Goal: Complete application form: Complete application form

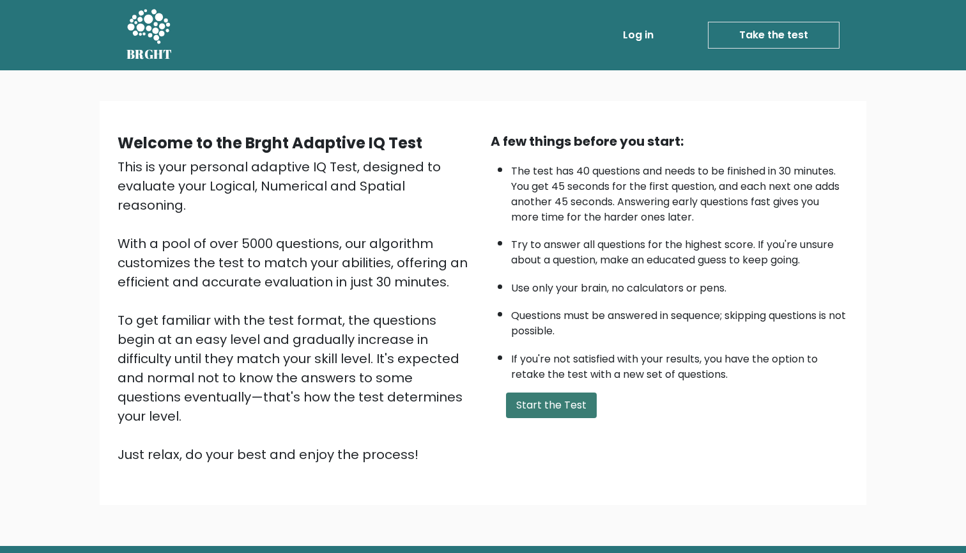
click at [550, 418] on button "Start the Test" at bounding box center [551, 405] width 91 height 26
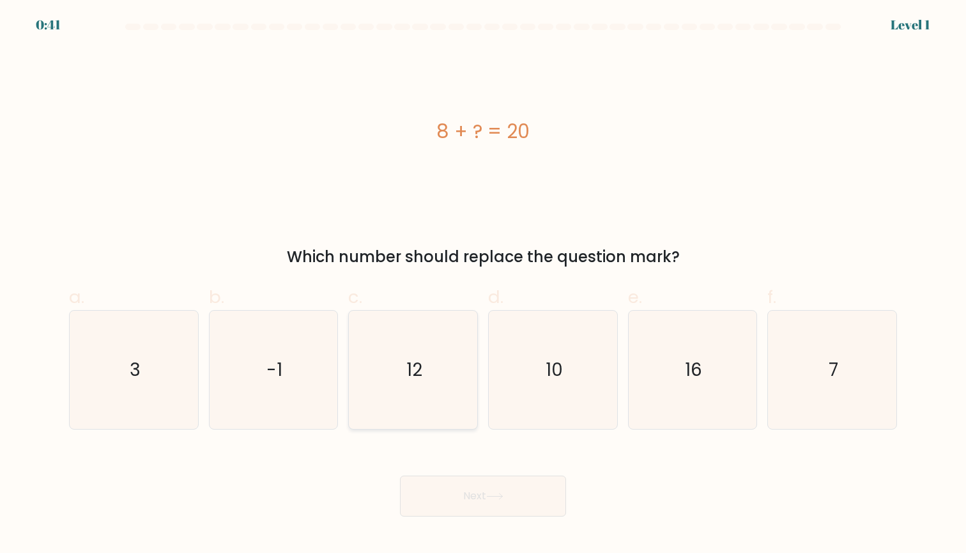
click at [464, 403] on icon "12" at bounding box center [413, 370] width 118 height 118
click at [483, 285] on input "c. 12" at bounding box center [483, 281] width 1 height 8
radio input "true"
click at [465, 498] on button "Next" at bounding box center [483, 495] width 166 height 41
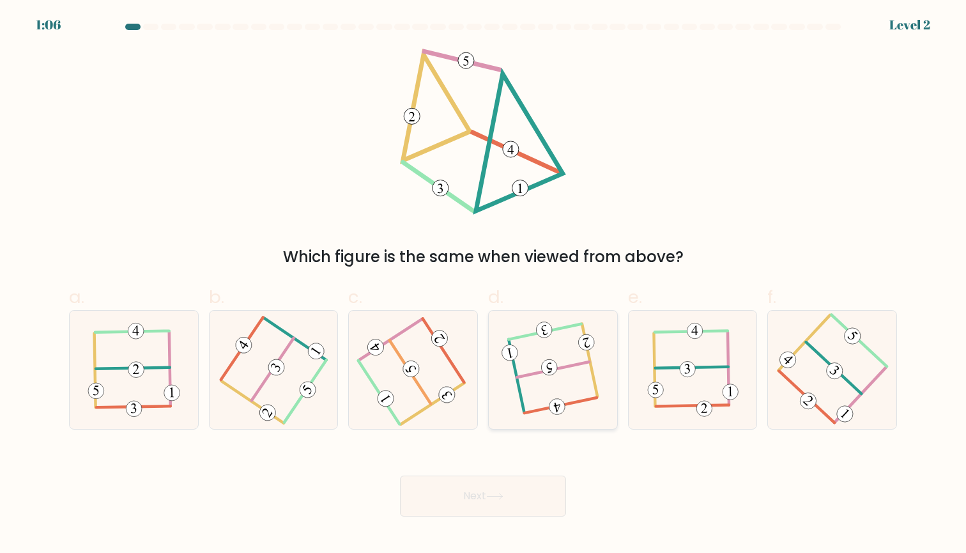
click at [576, 408] on icon at bounding box center [552, 369] width 93 height 95
click at [484, 285] on input "d." at bounding box center [483, 281] width 1 height 8
radio input "true"
click at [529, 495] on button "Next" at bounding box center [483, 495] width 166 height 41
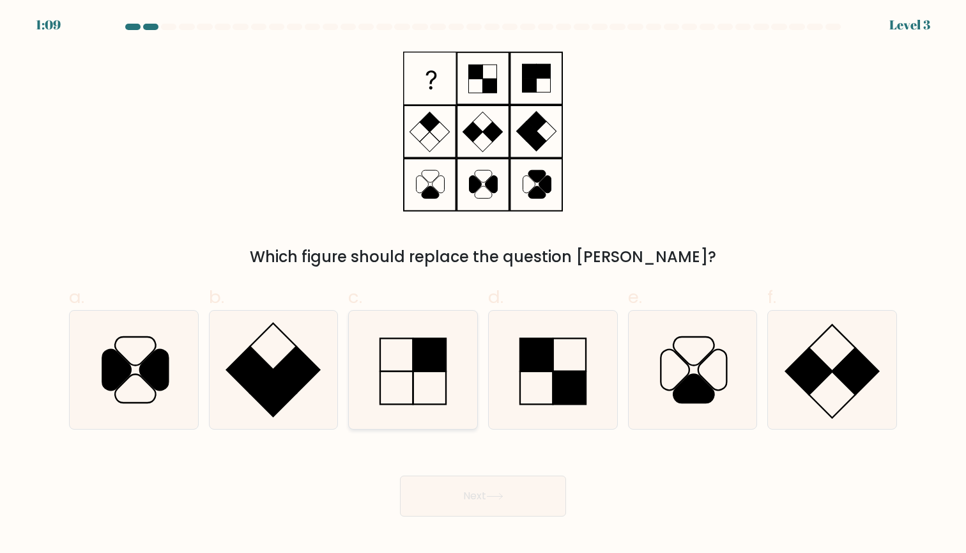
click at [440, 353] on rect at bounding box center [429, 354] width 33 height 33
click at [483, 285] on input "c." at bounding box center [483, 281] width 1 height 8
radio input "true"
click at [484, 503] on button "Next" at bounding box center [483, 495] width 166 height 41
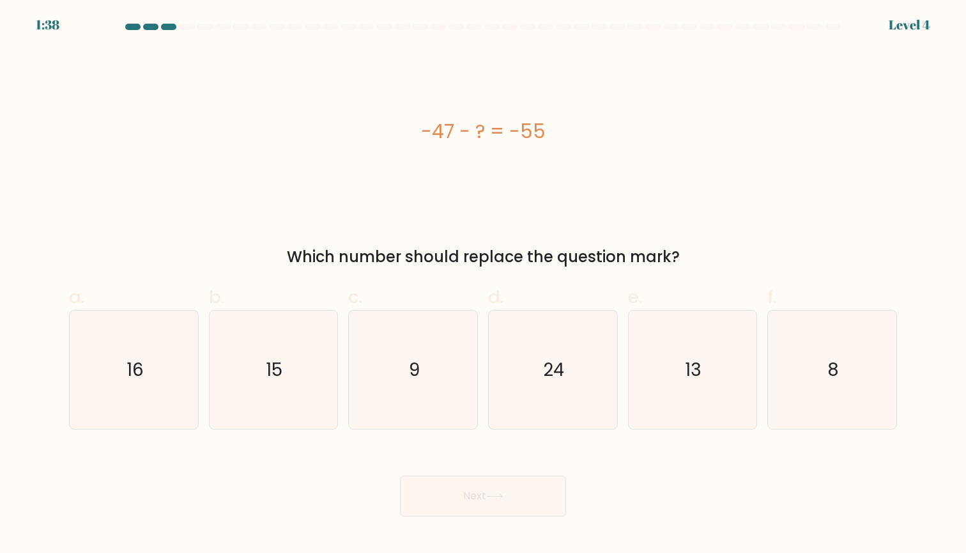
click at [905, 399] on form "a. 9" at bounding box center [483, 270] width 966 height 493
click at [857, 398] on icon "8" at bounding box center [832, 370] width 118 height 118
click at [484, 285] on input "f. 8" at bounding box center [483, 281] width 1 height 8
radio input "true"
click at [511, 499] on button "Next" at bounding box center [483, 495] width 166 height 41
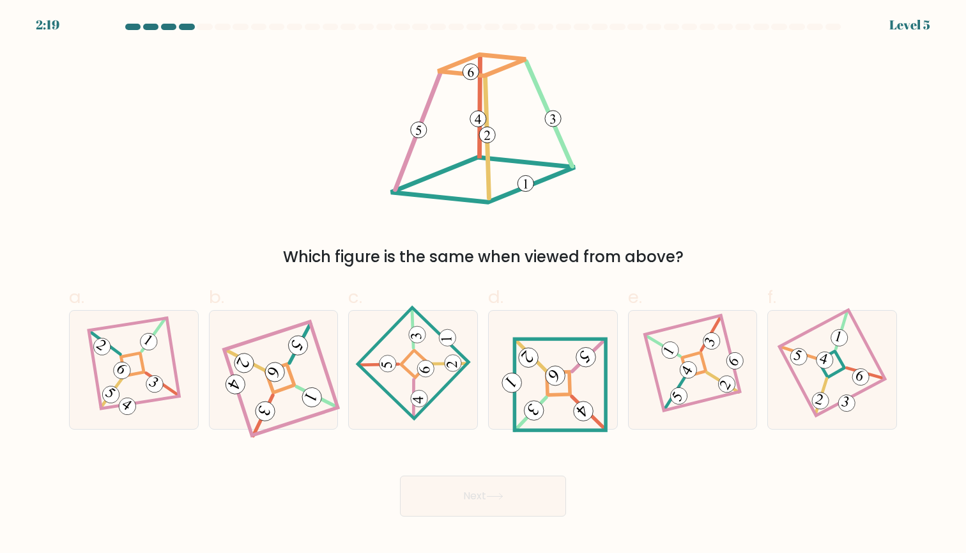
drag, startPoint x: 398, startPoint y: 247, endPoint x: 601, endPoint y: 247, distance: 203.2
click at [601, 247] on div "Which figure is the same when viewed from above?" at bounding box center [483, 256] width 813 height 23
click at [643, 242] on div "Which figure is the same when viewed from above?" at bounding box center [482, 159] width 843 height 220
click at [581, 410] on icon at bounding box center [581, 411] width 9 height 11
click at [484, 285] on input "d." at bounding box center [483, 281] width 1 height 8
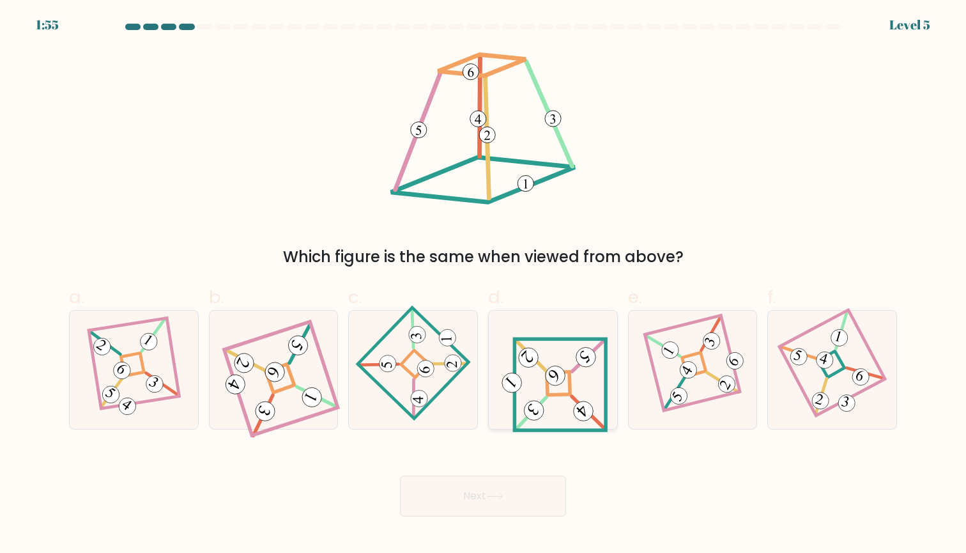
radio input "true"
click at [486, 489] on button "Next" at bounding box center [483, 495] width 166 height 41
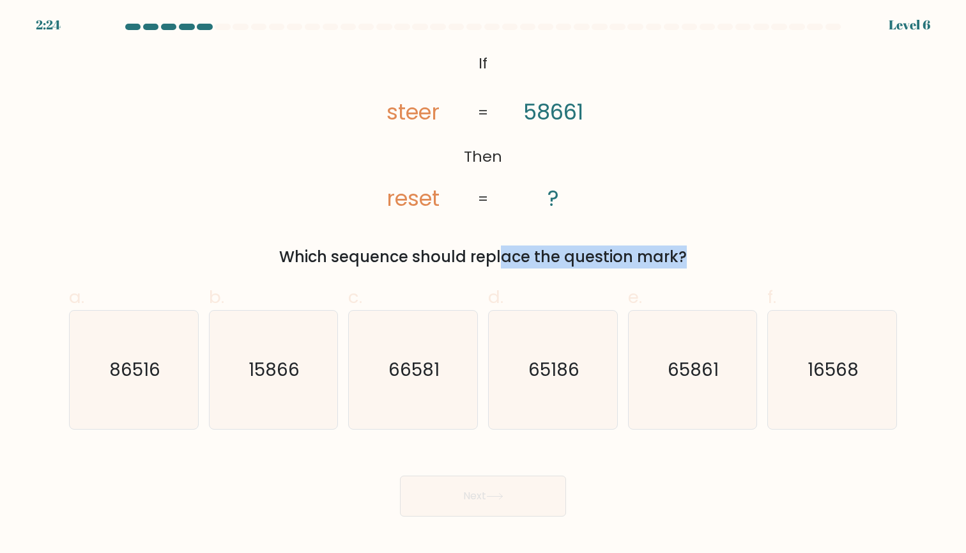
drag, startPoint x: 390, startPoint y: 257, endPoint x: 564, endPoint y: 257, distance: 174.4
click at [564, 257] on div "Which sequence should replace the question mark?" at bounding box center [483, 256] width 813 height 23
click at [593, 248] on div "Which sequence should replace the question mark?" at bounding box center [483, 256] width 813 height 23
drag, startPoint x: 431, startPoint y: 114, endPoint x: 548, endPoint y: 114, distance: 116.3
click at [548, 114] on icon "@import url('https://fonts.googleapis.com/css?family=Abril+Fatface:400,100,100i…" at bounding box center [482, 132] width 269 height 166
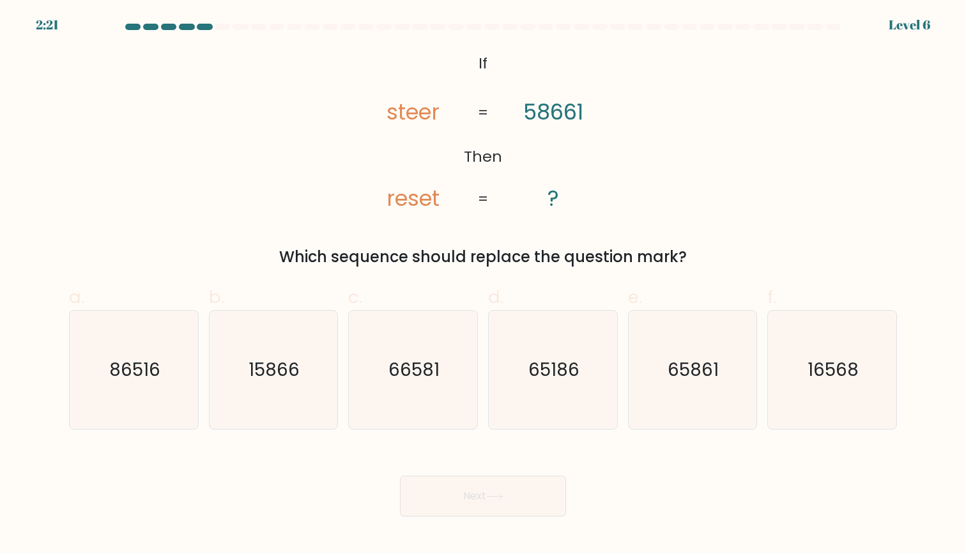
click at [558, 116] on icon "@import url('https://fonts.googleapis.com/css?family=Abril+Fatface:400,100,100i…" at bounding box center [482, 132] width 269 height 166
click at [825, 383] on icon "16568" at bounding box center [832, 370] width 118 height 118
click at [484, 285] on input "f. 16568" at bounding box center [483, 281] width 1 height 8
radio input "true"
click at [498, 505] on button "Next" at bounding box center [483, 495] width 166 height 41
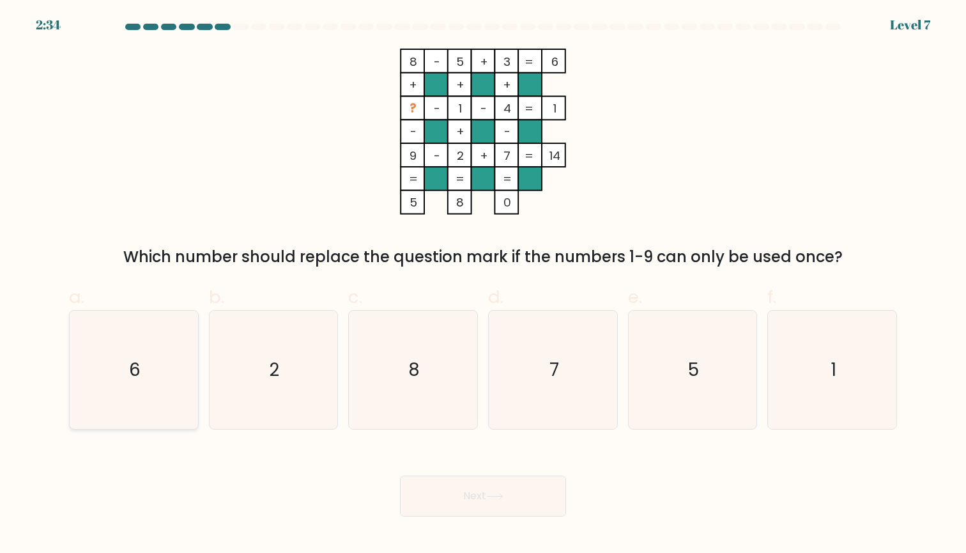
click at [160, 378] on icon "6" at bounding box center [134, 370] width 118 height 118
click at [483, 285] on input "a. 6" at bounding box center [483, 281] width 1 height 8
radio input "true"
click at [499, 507] on button "Next" at bounding box center [483, 495] width 166 height 41
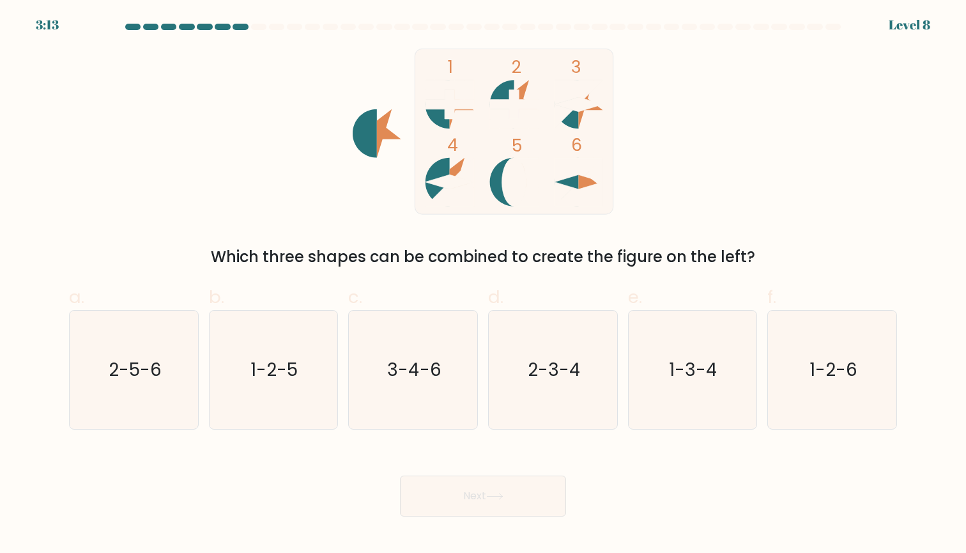
drag, startPoint x: 422, startPoint y: 242, endPoint x: 601, endPoint y: 242, distance: 178.9
click at [601, 242] on div "1 2 3 4 5 6 Which three shapes can be combined to create the figure on the left?" at bounding box center [482, 159] width 843 height 220
click at [622, 253] on div "Which three shapes can be combined to create the figure on the left?" at bounding box center [483, 256] width 813 height 23
click at [452, 183] on icon at bounding box center [450, 181] width 49 height 15
click at [445, 369] on icon "3-4-6" at bounding box center [413, 370] width 118 height 118
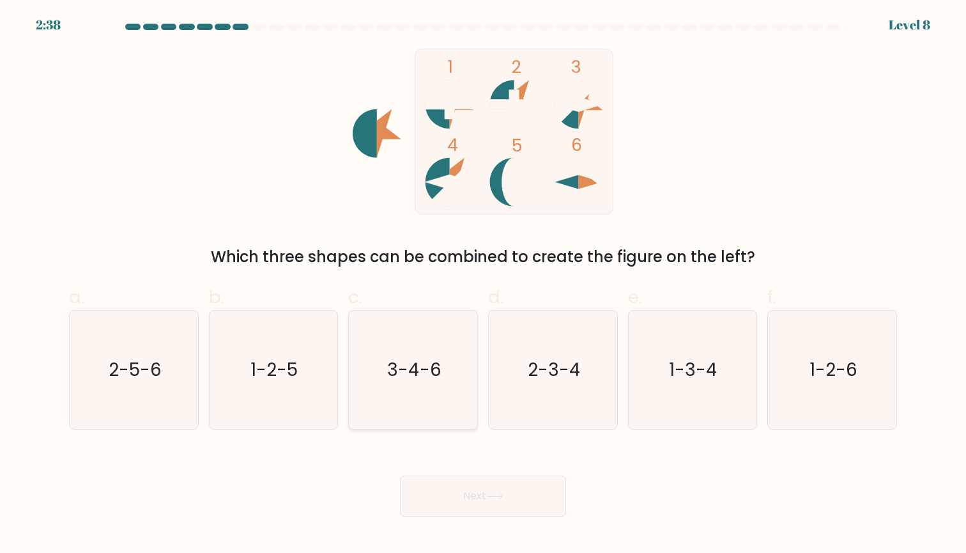
click at [483, 285] on input "c. 3-4-6" at bounding box center [483, 281] width 1 height 8
radio input "true"
click at [473, 495] on button "Next" at bounding box center [483, 495] width 166 height 41
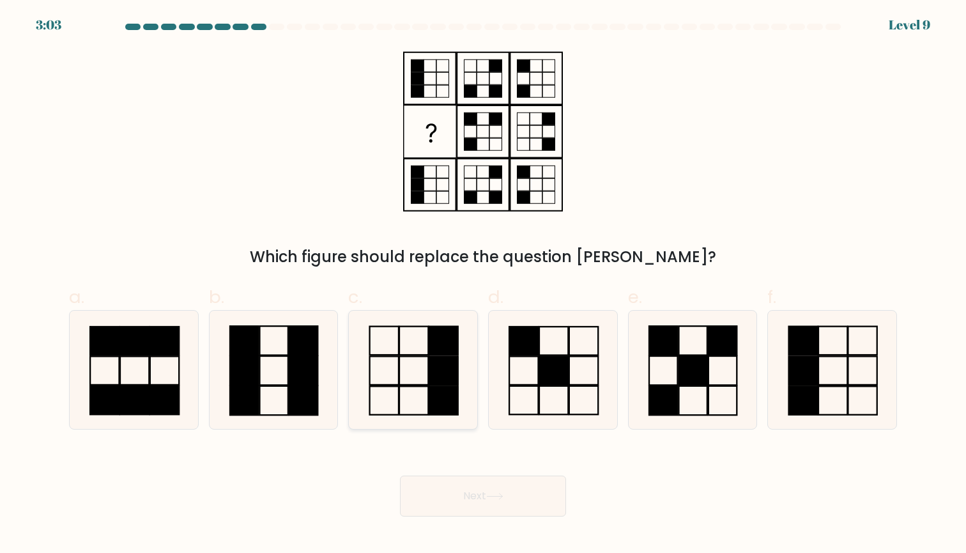
click at [421, 373] on icon at bounding box center [413, 370] width 118 height 118
click at [483, 285] on input "c." at bounding box center [483, 281] width 1 height 8
radio input "true"
click at [542, 505] on button "Next" at bounding box center [483, 495] width 166 height 41
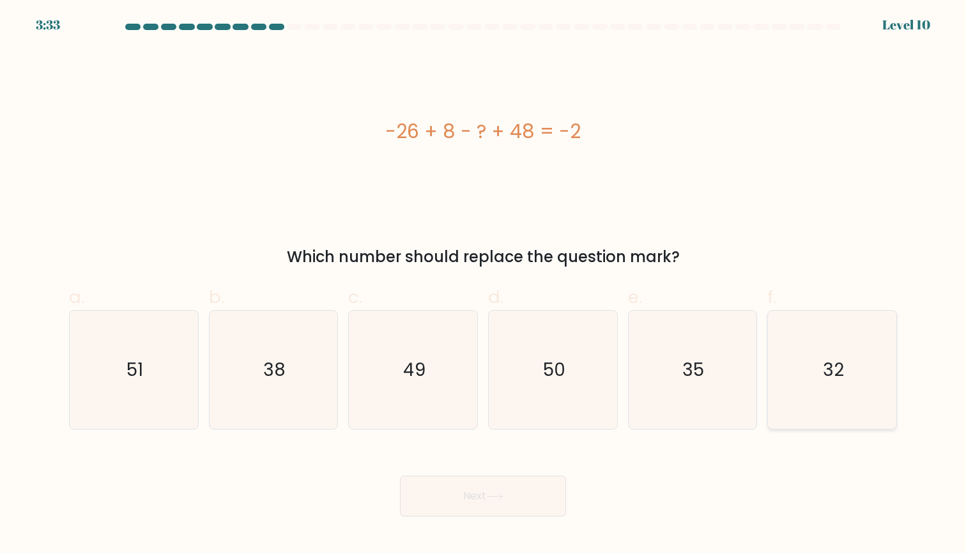
click at [829, 369] on text "32" at bounding box center [833, 369] width 21 height 25
click at [484, 285] on input "f. 32" at bounding box center [483, 281] width 1 height 8
radio input "true"
click at [528, 514] on button "Next" at bounding box center [483, 495] width 166 height 41
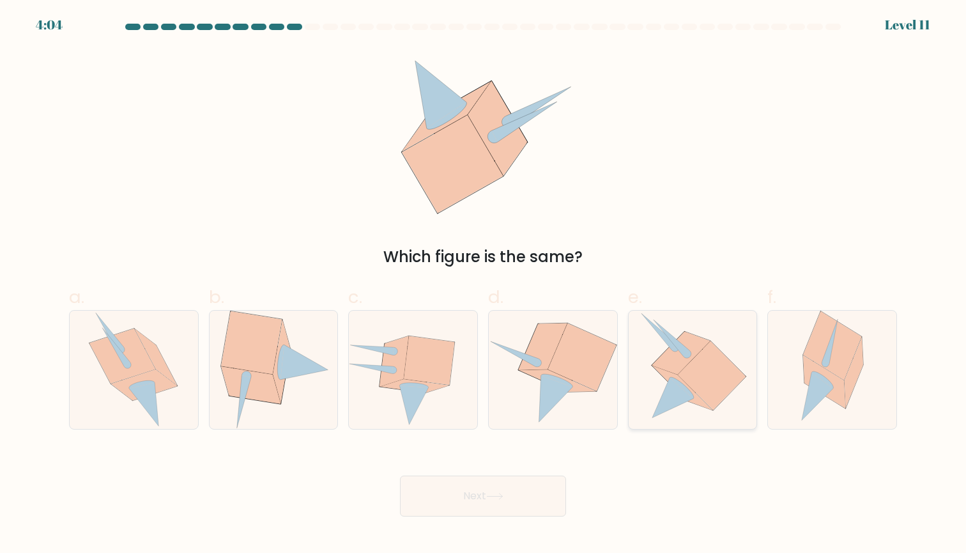
click at [680, 400] on icon at bounding box center [673, 398] width 42 height 40
click at [484, 285] on input "e." at bounding box center [483, 281] width 1 height 8
radio input "true"
click at [495, 502] on button "Next" at bounding box center [483, 495] width 166 height 41
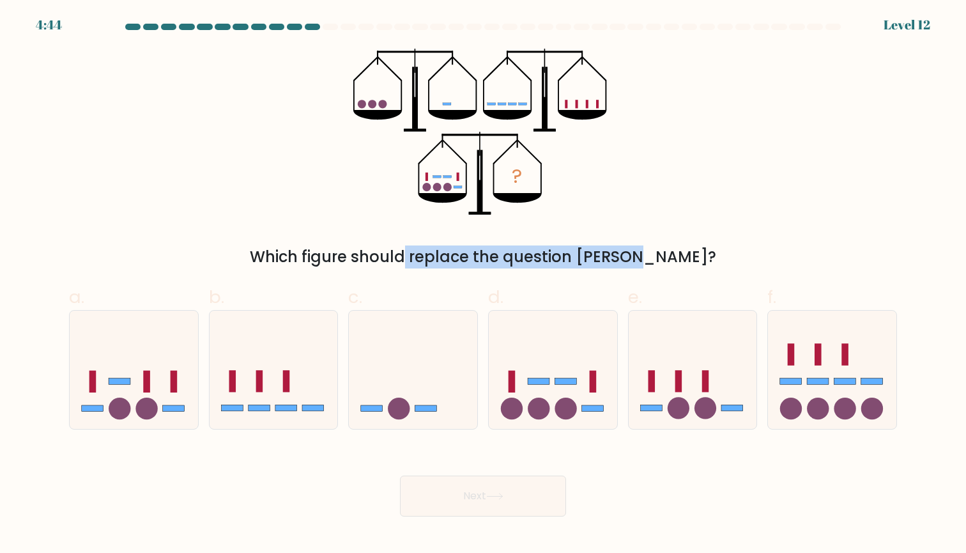
drag, startPoint x: 342, startPoint y: 259, endPoint x: 571, endPoint y: 261, distance: 228.8
click at [571, 261] on div "Which figure should replace the question mark?" at bounding box center [483, 256] width 813 height 23
click at [599, 258] on div "Which figure should replace the question mark?" at bounding box center [483, 256] width 813 height 23
click at [567, 408] on circle at bounding box center [566, 408] width 22 height 22
click at [484, 285] on input "d." at bounding box center [483, 281] width 1 height 8
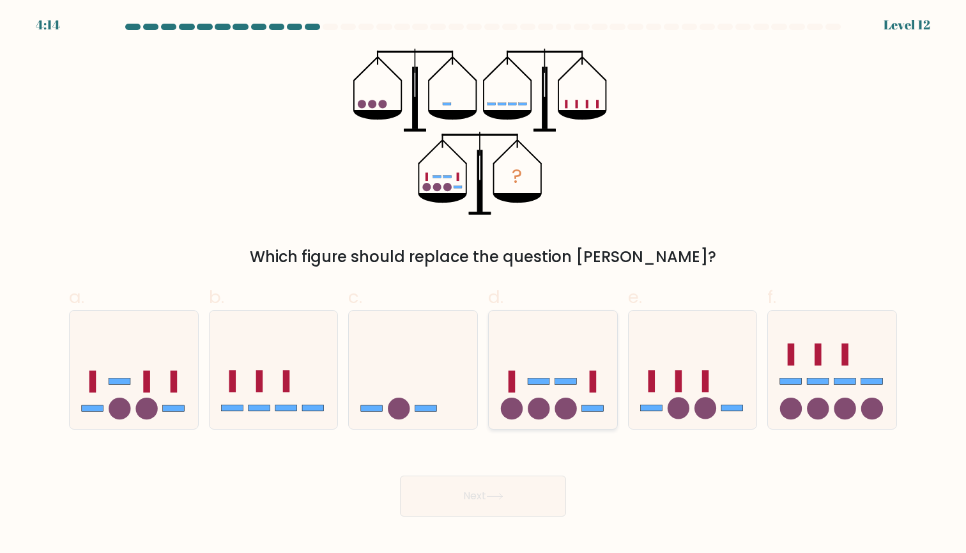
radio input "true"
click at [507, 507] on button "Next" at bounding box center [483, 495] width 166 height 41
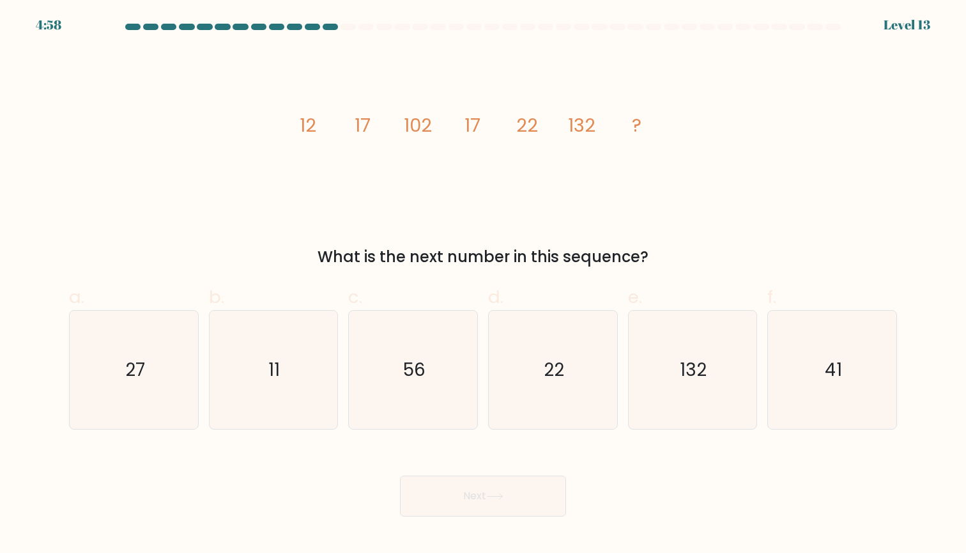
drag, startPoint x: 358, startPoint y: 266, endPoint x: 575, endPoint y: 266, distance: 217.3
click at [575, 266] on div "What is the next number in this sequence?" at bounding box center [483, 256] width 813 height 23
click at [629, 259] on div "What is the next number in this sequence?" at bounding box center [483, 256] width 813 height 23
click at [119, 381] on icon "27" at bounding box center [134, 370] width 118 height 118
click at [483, 285] on input "a. 27" at bounding box center [483, 281] width 1 height 8
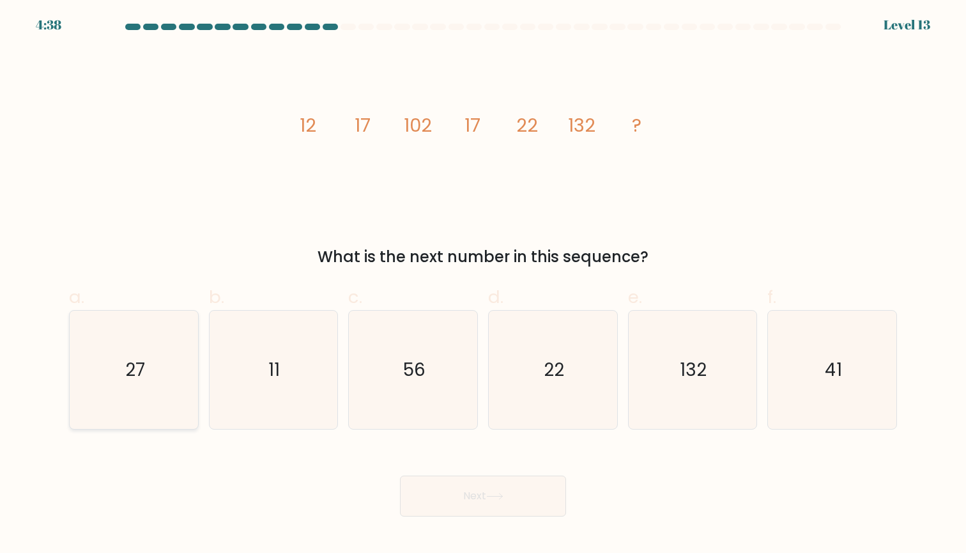
radio input "true"
click at [449, 478] on button "Next" at bounding box center [483, 495] width 166 height 41
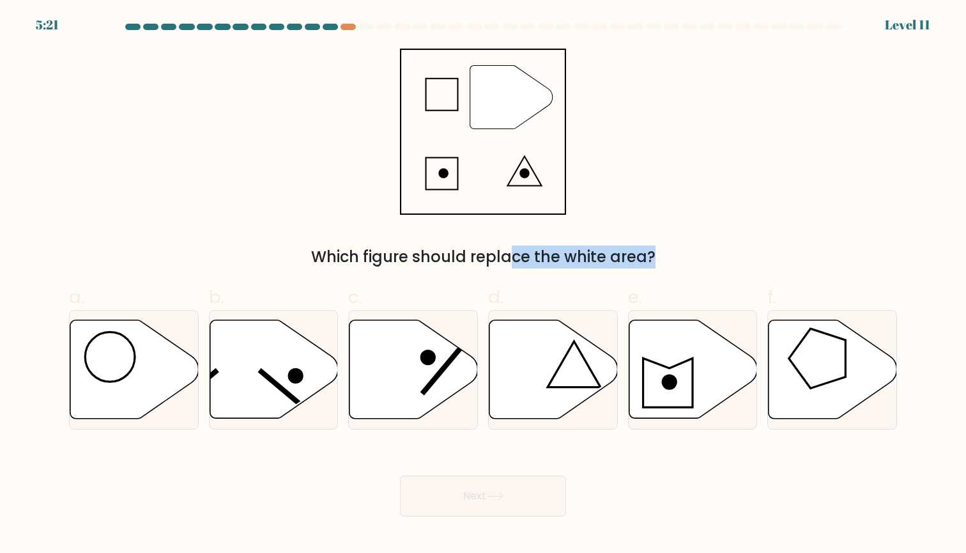
drag, startPoint x: 410, startPoint y: 252, endPoint x: 538, endPoint y: 252, distance: 128.4
click at [539, 252] on div "Which figure should replace the white area?" at bounding box center [483, 256] width 813 height 23
click at [576, 254] on div "Which figure should replace the white area?" at bounding box center [483, 256] width 813 height 23
drag, startPoint x: 452, startPoint y: 257, endPoint x: 574, endPoint y: 257, distance: 122.0
click at [574, 257] on div "Which figure should replace the white area?" at bounding box center [483, 256] width 813 height 23
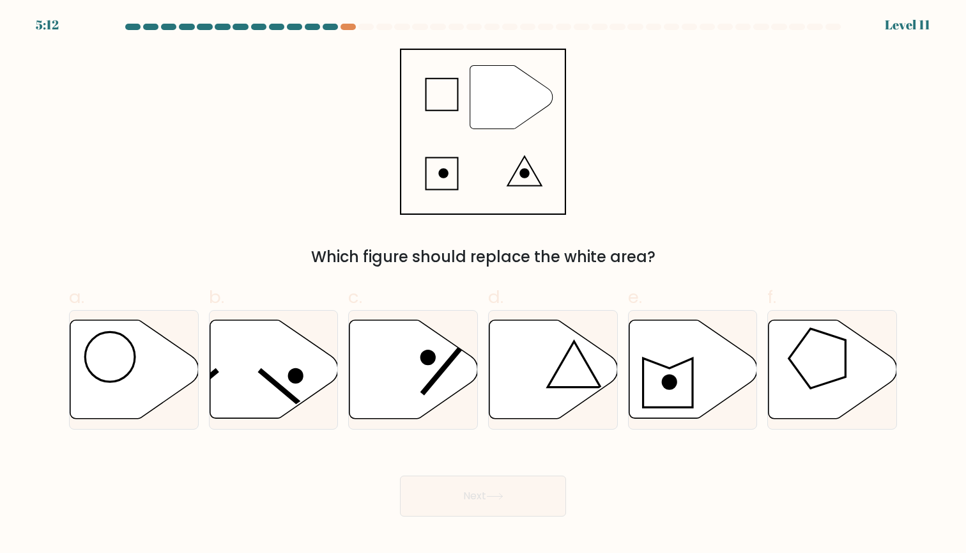
click at [349, 35] on div at bounding box center [482, 30] width 843 height 12
click at [351, 24] on div at bounding box center [348, 27] width 15 height 6
drag, startPoint x: 420, startPoint y: 257, endPoint x: 522, endPoint y: 258, distance: 102.2
click at [523, 257] on div "Which figure should replace the white area?" at bounding box center [483, 256] width 813 height 23
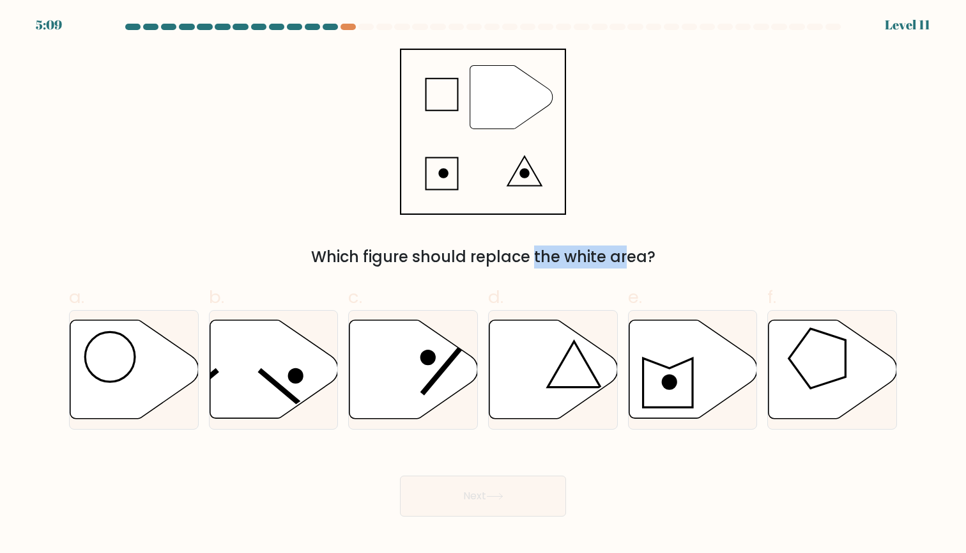
click at [558, 258] on div "Which figure should replace the white area?" at bounding box center [483, 256] width 813 height 23
click at [537, 385] on icon at bounding box center [553, 369] width 128 height 98
click at [484, 285] on input "d." at bounding box center [483, 281] width 1 height 8
radio input "true"
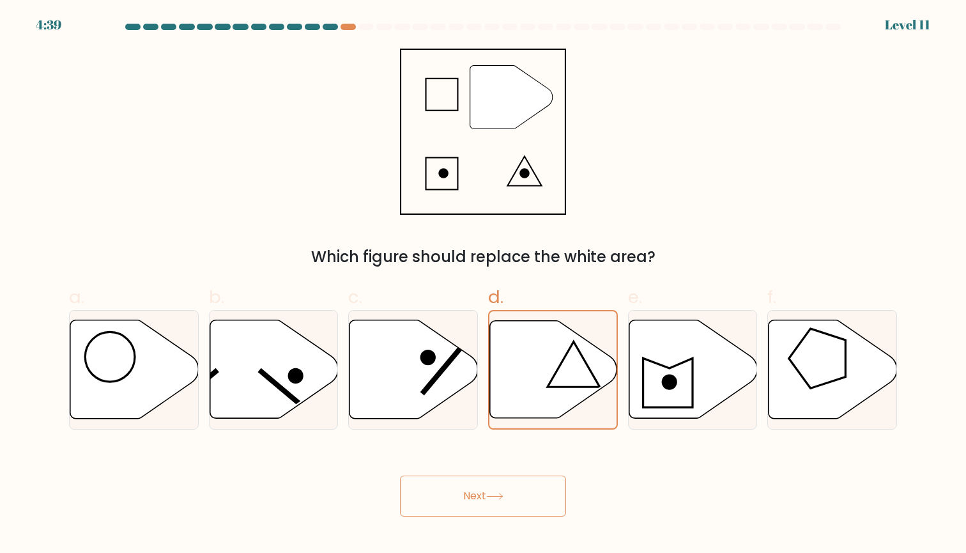
click at [537, 491] on button "Next" at bounding box center [483, 495] width 166 height 41
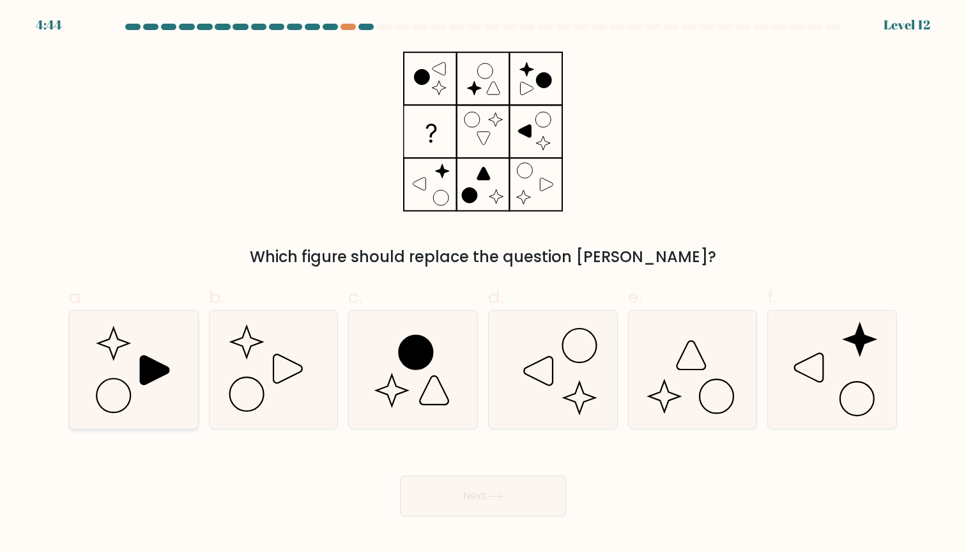
click at [171, 378] on icon at bounding box center [134, 370] width 118 height 118
click at [483, 285] on input "a." at bounding box center [483, 281] width 1 height 8
radio input "true"
click at [296, 366] on icon at bounding box center [273, 370] width 118 height 118
click at [483, 285] on input "b." at bounding box center [483, 281] width 1 height 8
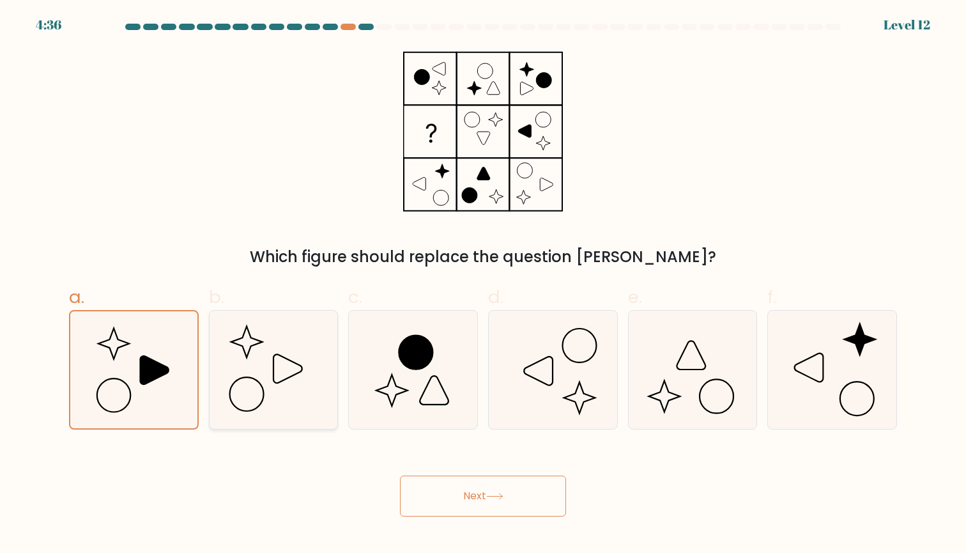
radio input "true"
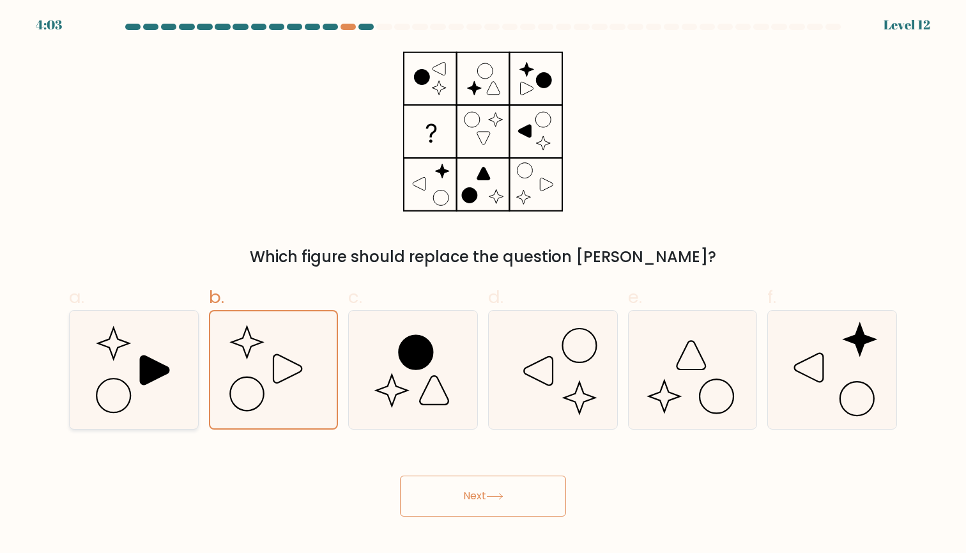
click at [182, 380] on icon at bounding box center [134, 370] width 118 height 118
click at [483, 285] on input "a." at bounding box center [483, 281] width 1 height 8
radio input "true"
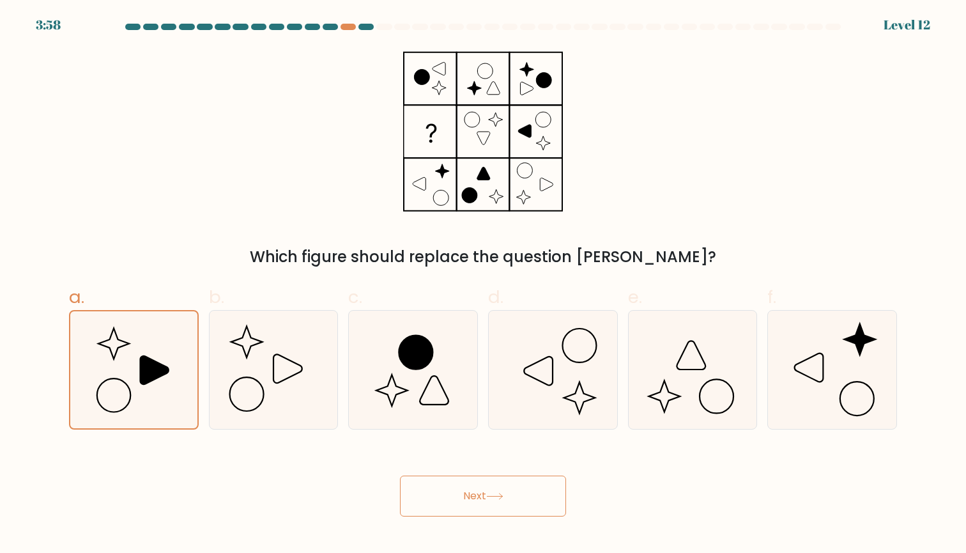
click at [478, 496] on button "Next" at bounding box center [483, 495] width 166 height 41
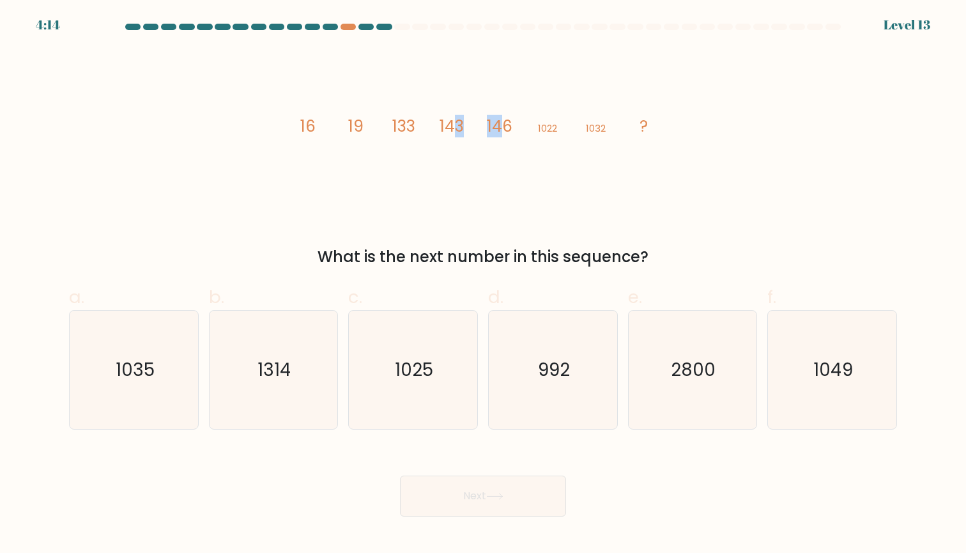
drag, startPoint x: 458, startPoint y: 128, endPoint x: 502, endPoint y: 128, distance: 44.7
click at [502, 128] on g "16 19 133 143 146 1022 1032 ?" at bounding box center [474, 126] width 348 height 22
click at [507, 128] on tspan "146" at bounding box center [500, 126] width 26 height 22
click at [163, 383] on icon "1035" at bounding box center [134, 370] width 118 height 118
click at [483, 285] on input "a. 1035" at bounding box center [483, 281] width 1 height 8
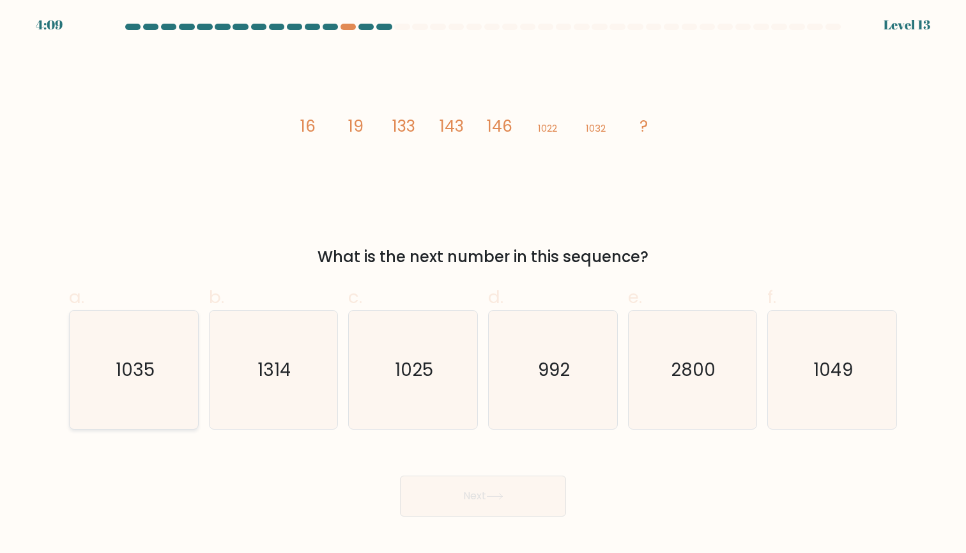
radio input "true"
click at [507, 483] on button "Next" at bounding box center [483, 495] width 166 height 41
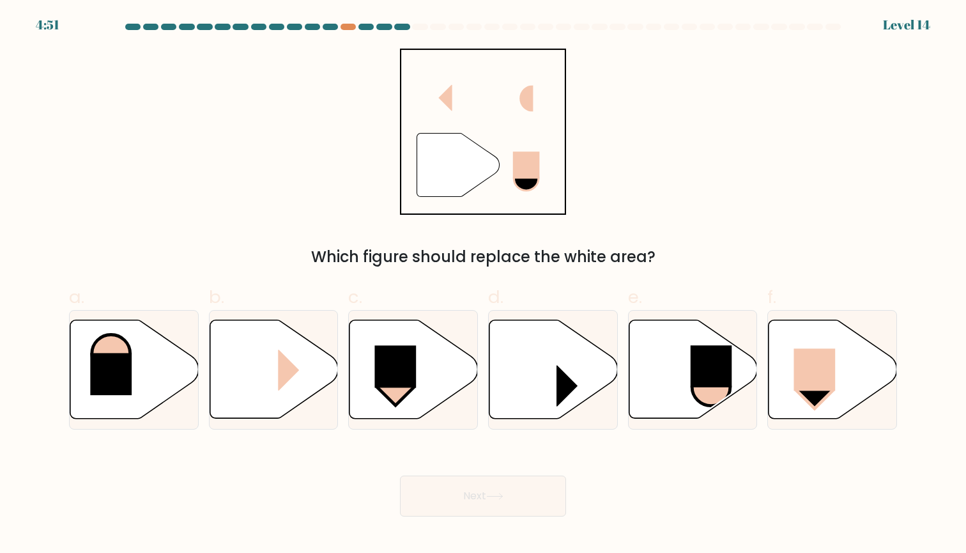
drag, startPoint x: 400, startPoint y: 256, endPoint x: 594, endPoint y: 258, distance: 194.3
click at [594, 258] on div "Which figure should replace the white area?" at bounding box center [483, 256] width 813 height 23
click at [641, 260] on div "Which figure should replace the white area?" at bounding box center [483, 256] width 813 height 23
click at [845, 370] on icon at bounding box center [833, 369] width 128 height 98
click at [484, 285] on input "f." at bounding box center [483, 281] width 1 height 8
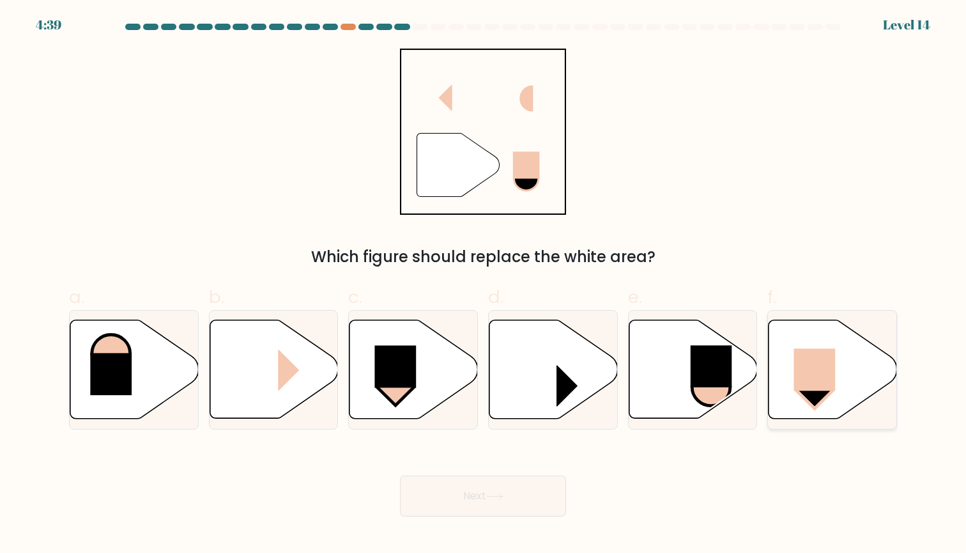
radio input "true"
click at [530, 495] on button "Next" at bounding box center [483, 495] width 166 height 41
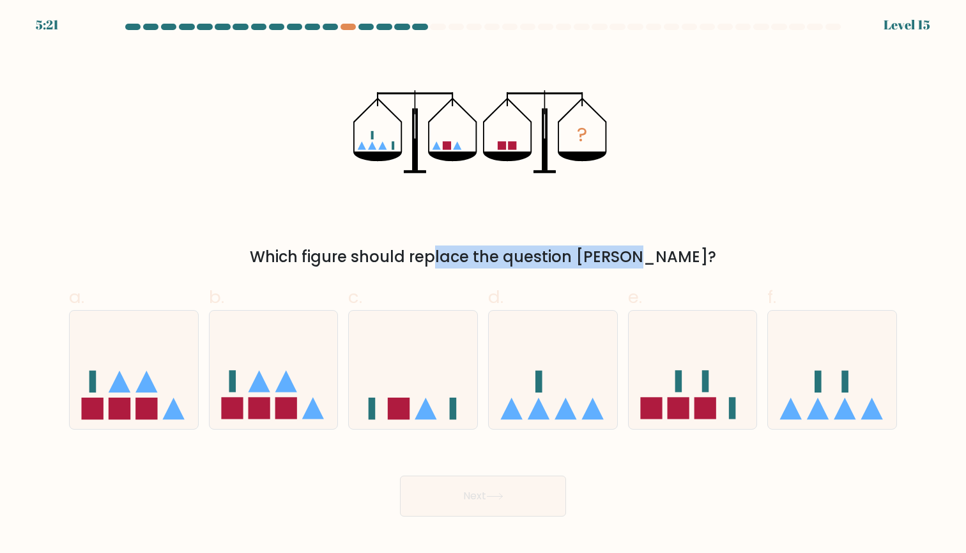
drag, startPoint x: 374, startPoint y: 255, endPoint x: 565, endPoint y: 255, distance: 191.7
click at [565, 255] on div "Which figure should replace the question mark?" at bounding box center [483, 256] width 813 height 23
click at [617, 255] on div "Which figure should replace the question mark?" at bounding box center [483, 256] width 813 height 23
click at [422, 415] on icon at bounding box center [426, 408] width 22 height 22
click at [483, 285] on input "c." at bounding box center [483, 281] width 1 height 8
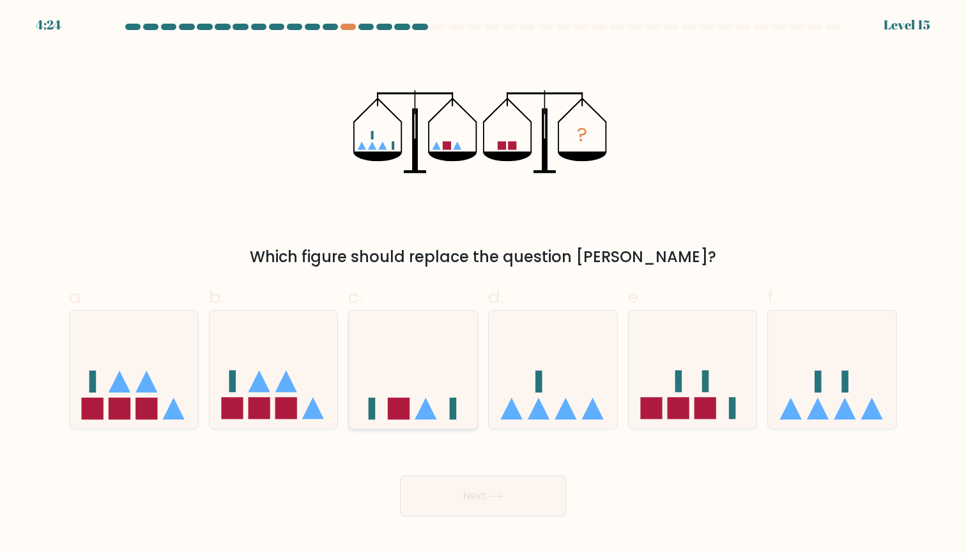
radio input "true"
click at [492, 501] on button "Next" at bounding box center [483, 495] width 166 height 41
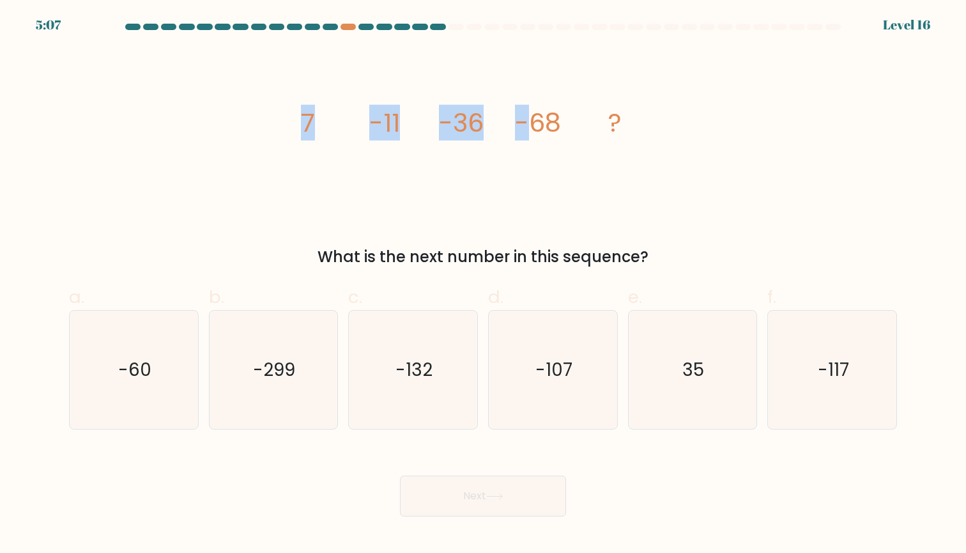
drag, startPoint x: 290, startPoint y: 126, endPoint x: 530, endPoint y: 127, distance: 240.3
click at [530, 127] on div "image/svg+xml 7 -11 -36 -68 ? What is the next number in this sequence?" at bounding box center [482, 159] width 843 height 220
click at [639, 141] on icon "image/svg+xml 7 -11 -36 -68 ?" at bounding box center [482, 132] width 383 height 166
click at [554, 370] on text "-107" at bounding box center [553, 369] width 37 height 25
click at [484, 285] on input "d. -107" at bounding box center [483, 281] width 1 height 8
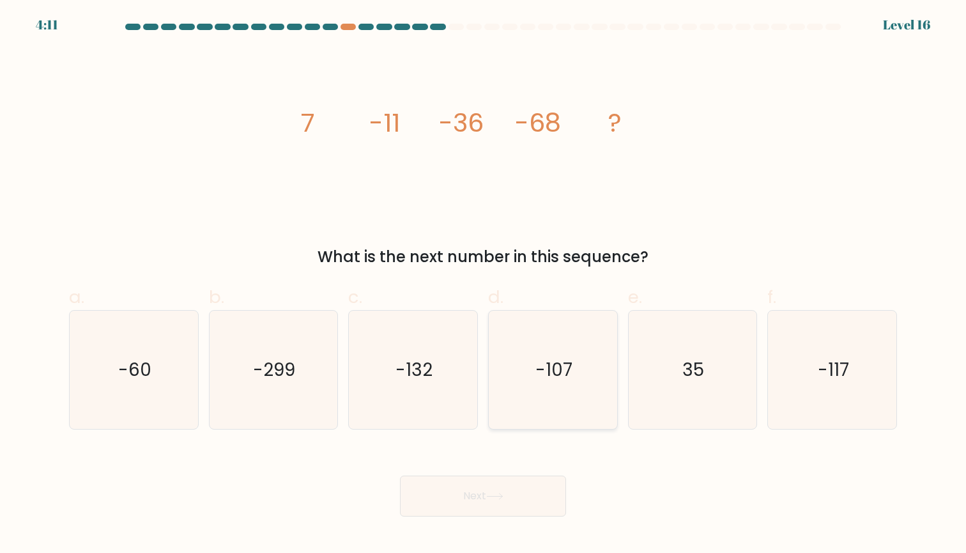
radio input "true"
click at [536, 488] on button "Next" at bounding box center [483, 495] width 166 height 41
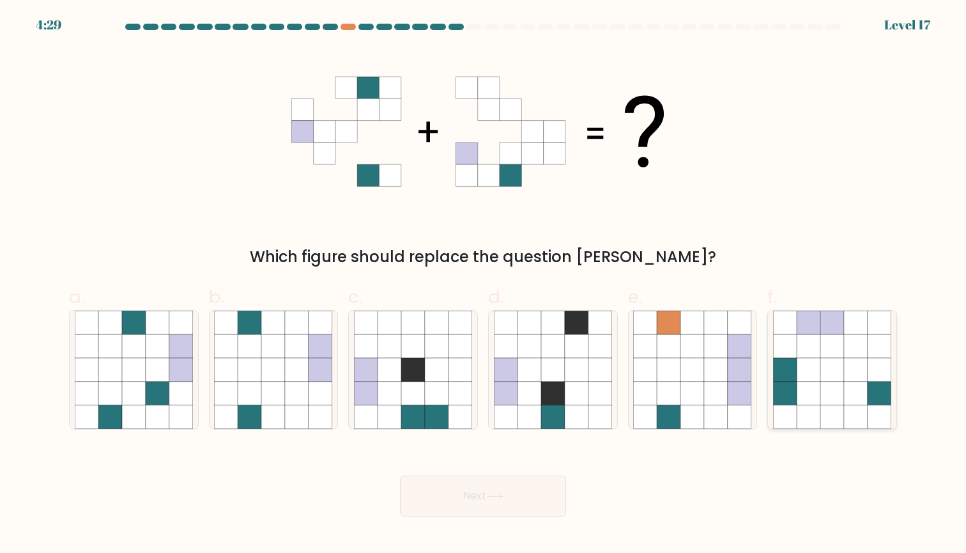
click at [847, 399] on icon at bounding box center [856, 393] width 24 height 24
click at [484, 285] on input "f." at bounding box center [483, 281] width 1 height 8
radio input "true"
click at [532, 498] on button "Next" at bounding box center [483, 495] width 166 height 41
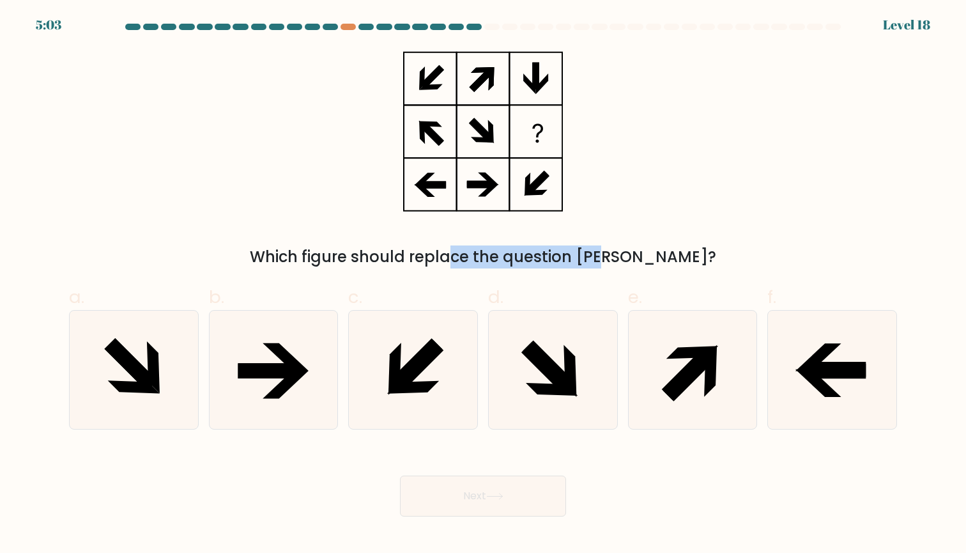
drag, startPoint x: 390, startPoint y: 258, endPoint x: 530, endPoint y: 258, distance: 139.9
click at [530, 258] on div "Which figure should replace the question mark?" at bounding box center [483, 256] width 813 height 23
click at [573, 257] on div "Which figure should replace the question mark?" at bounding box center [483, 256] width 813 height 23
click at [810, 344] on icon at bounding box center [832, 370] width 118 height 118
click at [484, 285] on input "f." at bounding box center [483, 281] width 1 height 8
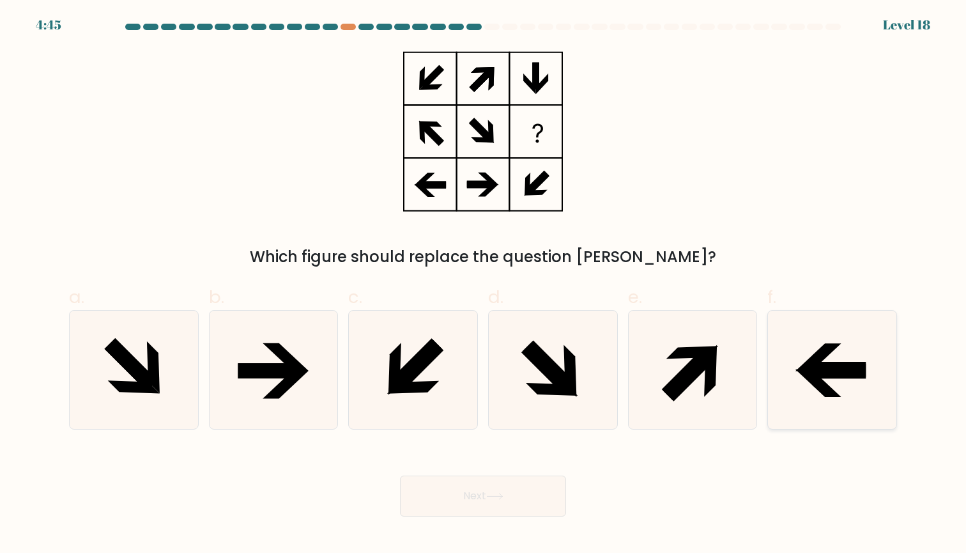
radio input "true"
click at [509, 502] on button "Next" at bounding box center [483, 495] width 166 height 41
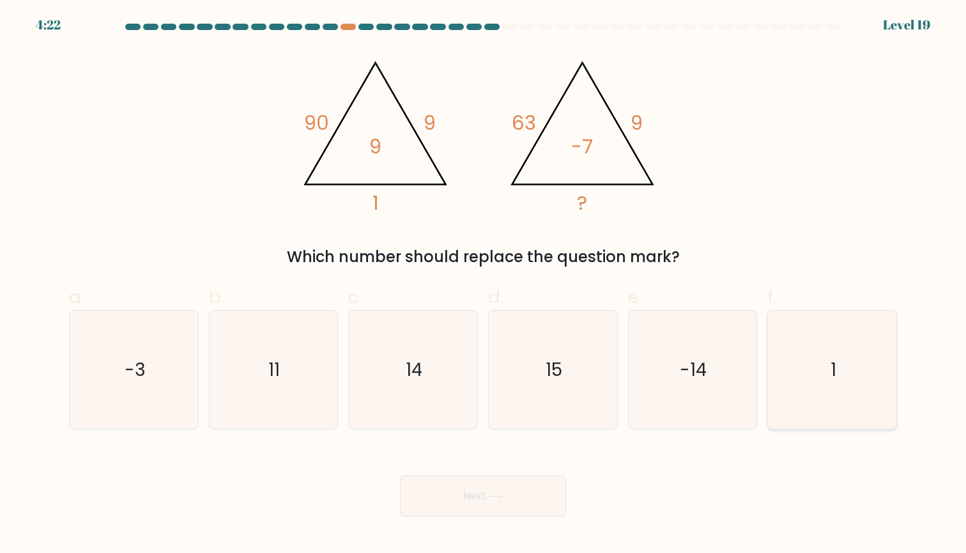
click at [797, 364] on icon "1" at bounding box center [832, 370] width 118 height 118
click at [484, 285] on input "f. 1" at bounding box center [483, 281] width 1 height 8
radio input "true"
click at [476, 495] on button "Next" at bounding box center [483, 495] width 166 height 41
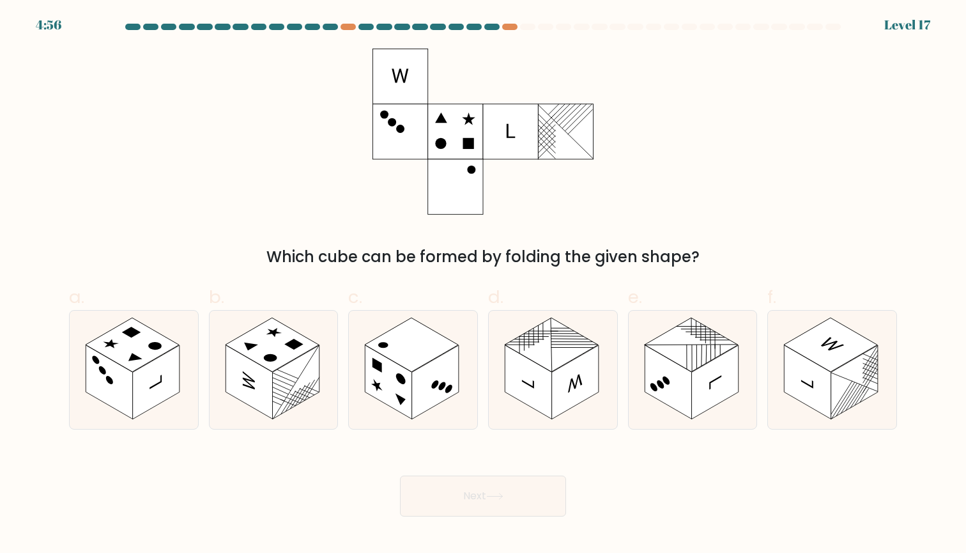
drag, startPoint x: 345, startPoint y: 265, endPoint x: 601, endPoint y: 256, distance: 255.7
click at [601, 256] on div "Which cube can be formed by folding the given shape?" at bounding box center [483, 256] width 813 height 23
click at [638, 255] on div "Which cube can be formed by folding the given shape?" at bounding box center [483, 256] width 813 height 23
click at [430, 367] on rect at bounding box center [435, 382] width 47 height 74
click at [483, 285] on input "c." at bounding box center [483, 281] width 1 height 8
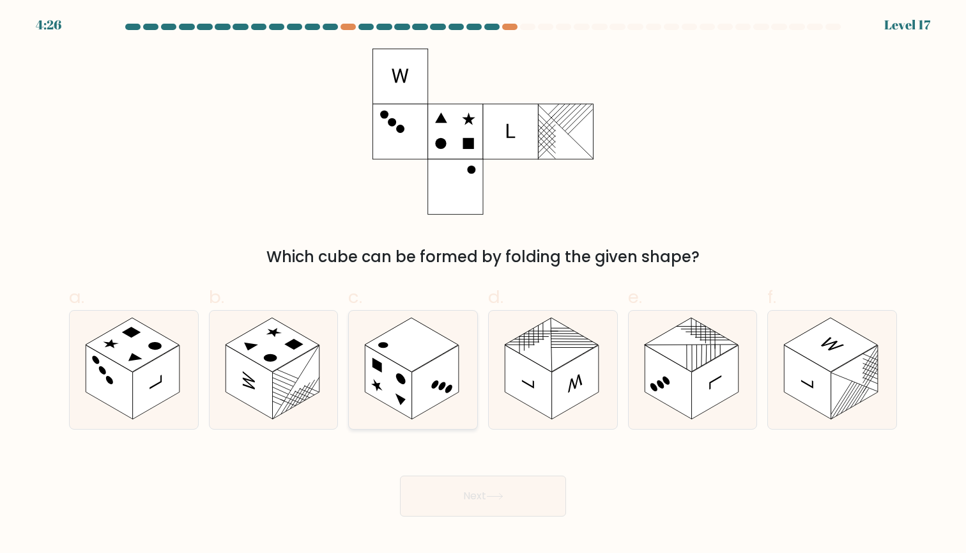
radio input "true"
click at [516, 486] on button "Next" at bounding box center [483, 495] width 166 height 41
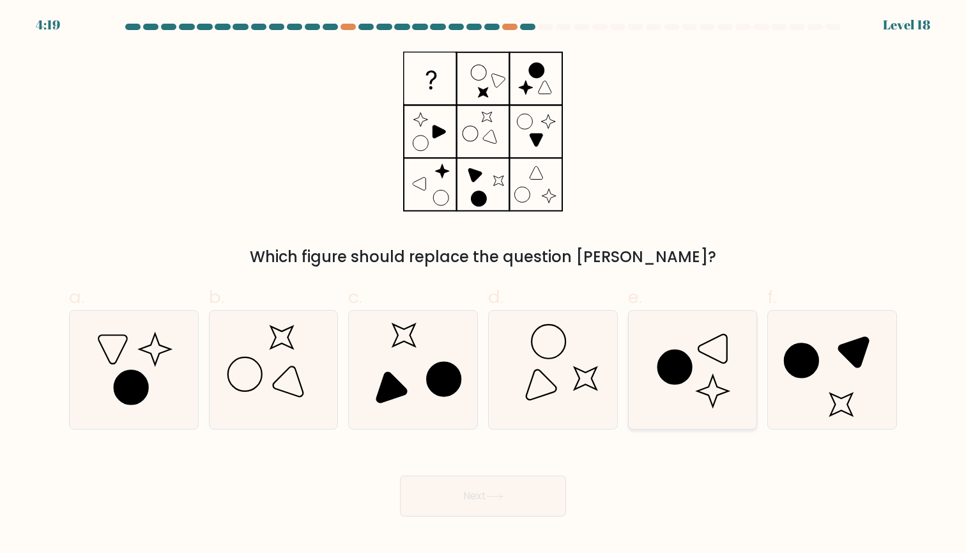
click at [706, 379] on icon at bounding box center [692, 370] width 118 height 118
click at [484, 285] on input "e." at bounding box center [483, 281] width 1 height 8
radio input "true"
click at [517, 488] on button "Next" at bounding box center [483, 495] width 166 height 41
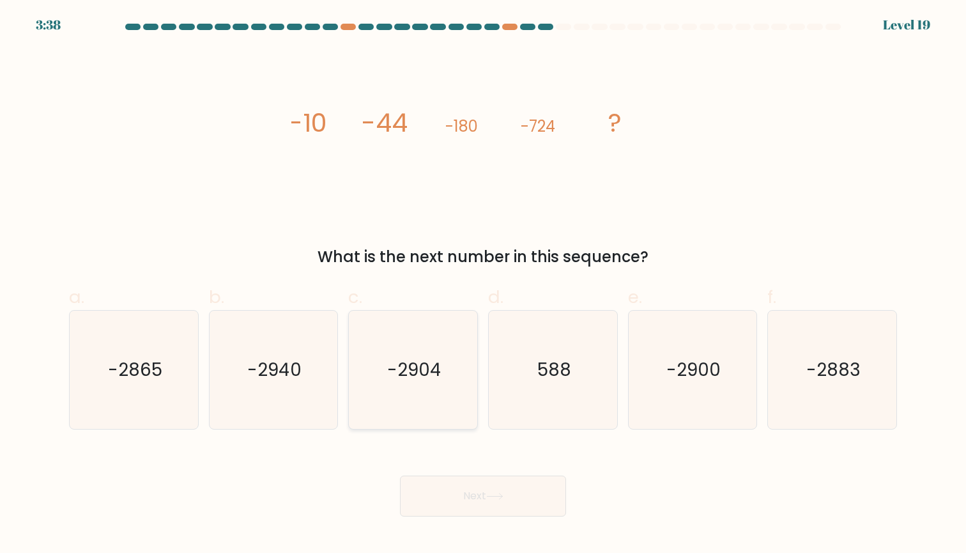
click at [433, 376] on text "-2904" at bounding box center [414, 369] width 54 height 25
click at [483, 285] on input "c. -2904" at bounding box center [483, 281] width 1 height 8
radio input "true"
click at [491, 499] on icon at bounding box center [494, 496] width 17 height 7
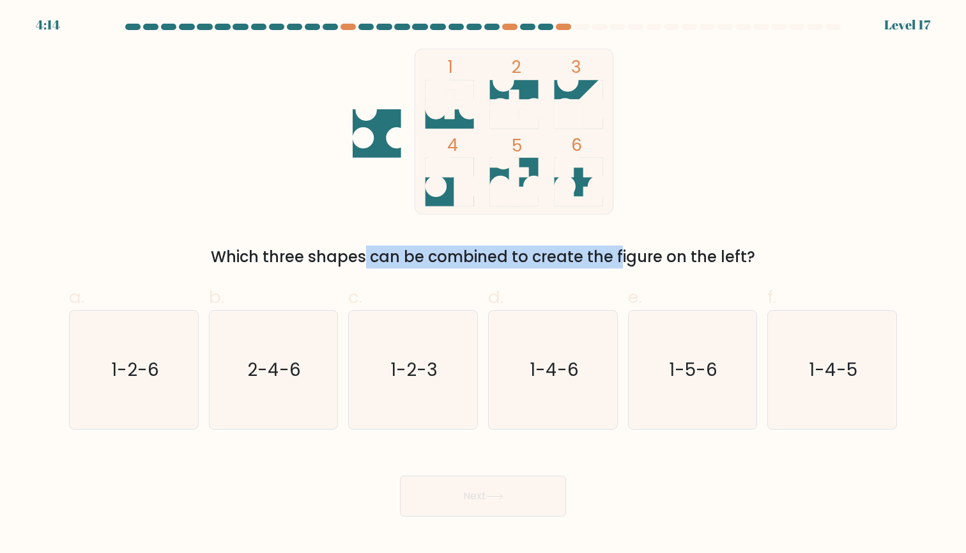
drag, startPoint x: 252, startPoint y: 261, endPoint x: 518, endPoint y: 261, distance: 266.5
click at [518, 261] on div "Which three shapes can be combined to create the figure on the left?" at bounding box center [483, 256] width 813 height 23
click at [565, 256] on div "Which three shapes can be combined to create the figure on the left?" at bounding box center [483, 256] width 813 height 23
drag, startPoint x: 508, startPoint y: 256, endPoint x: 670, endPoint y: 256, distance: 162.3
click at [670, 256] on div "Which three shapes can be combined to create the figure on the left?" at bounding box center [483, 256] width 813 height 23
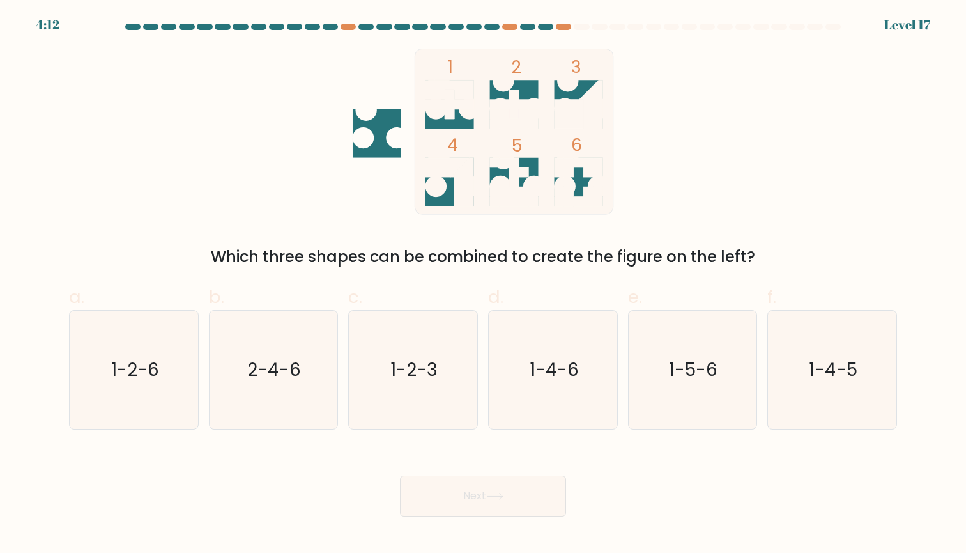
click at [698, 253] on div "Which three shapes can be combined to create the figure on the left?" at bounding box center [483, 256] width 813 height 23
click at [130, 375] on text "1-2-6" at bounding box center [135, 369] width 48 height 25
click at [483, 285] on input "a. 1-2-6" at bounding box center [483, 281] width 1 height 8
radio input "true"
click at [482, 493] on button "Next" at bounding box center [483, 495] width 166 height 41
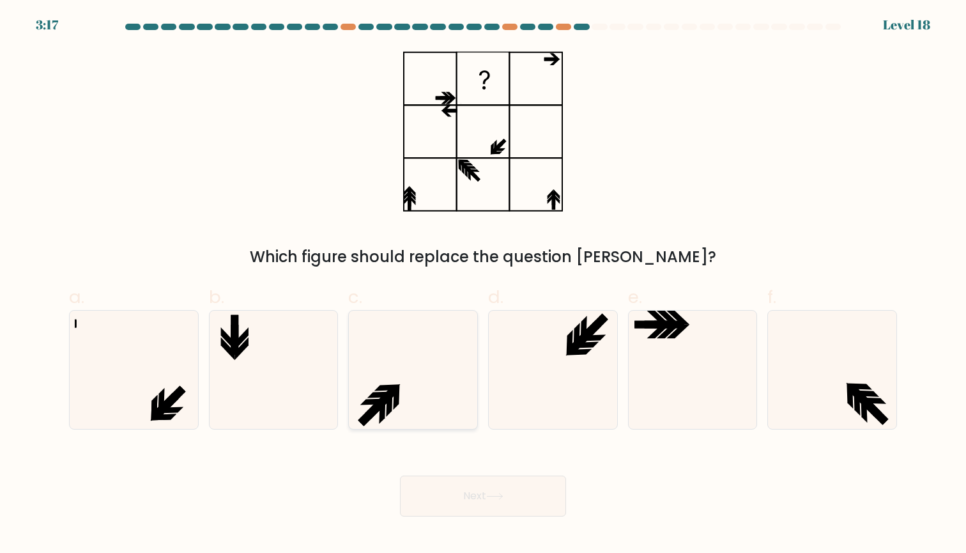
click at [453, 410] on icon at bounding box center [413, 370] width 118 height 118
click at [483, 285] on input "c." at bounding box center [483, 281] width 1 height 8
radio input "true"
click at [492, 503] on button "Next" at bounding box center [483, 495] width 166 height 41
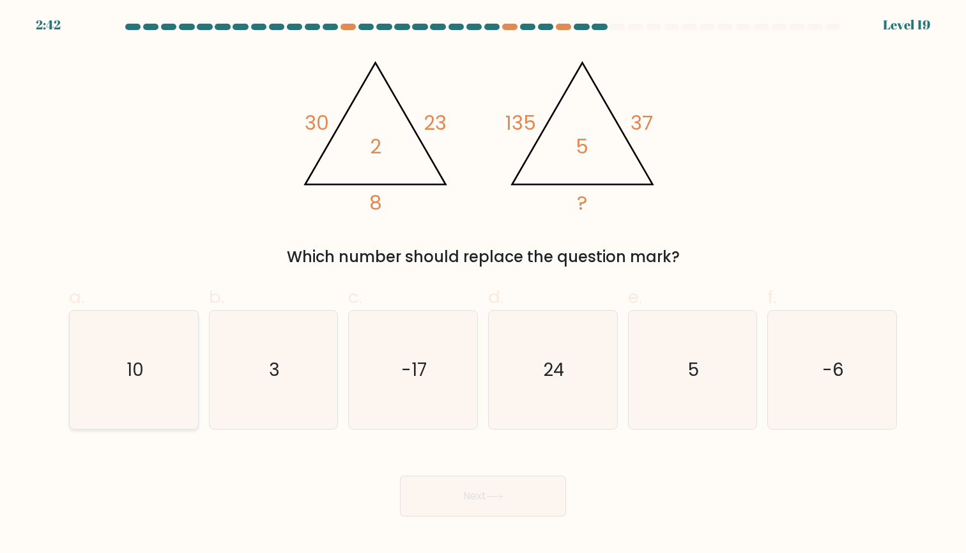
click at [158, 342] on icon "10" at bounding box center [134, 370] width 118 height 118
click at [483, 285] on input "a. 10" at bounding box center [483, 281] width 1 height 8
radio input "true"
click at [486, 505] on button "Next" at bounding box center [483, 495] width 166 height 41
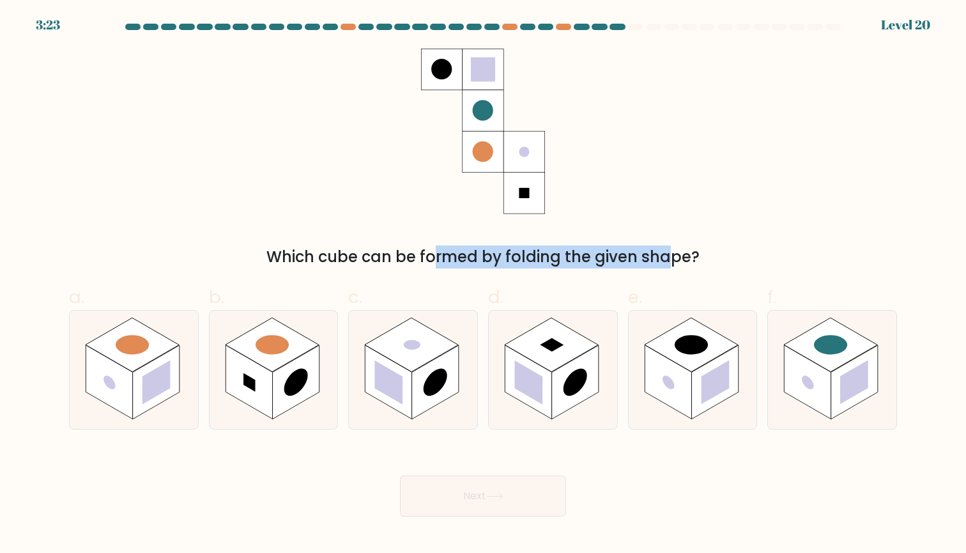
drag, startPoint x: 321, startPoint y: 252, endPoint x: 557, endPoint y: 248, distance: 235.8
click at [557, 248] on div "Which cube can be formed by folding the given shape?" at bounding box center [483, 256] width 813 height 23
click at [589, 248] on div "Which cube can be formed by folding the given shape?" at bounding box center [483, 256] width 813 height 23
drag, startPoint x: 459, startPoint y: 262, endPoint x: 689, endPoint y: 262, distance: 230.0
click at [689, 262] on div "Which cube can be formed by folding the given shape?" at bounding box center [483, 256] width 813 height 23
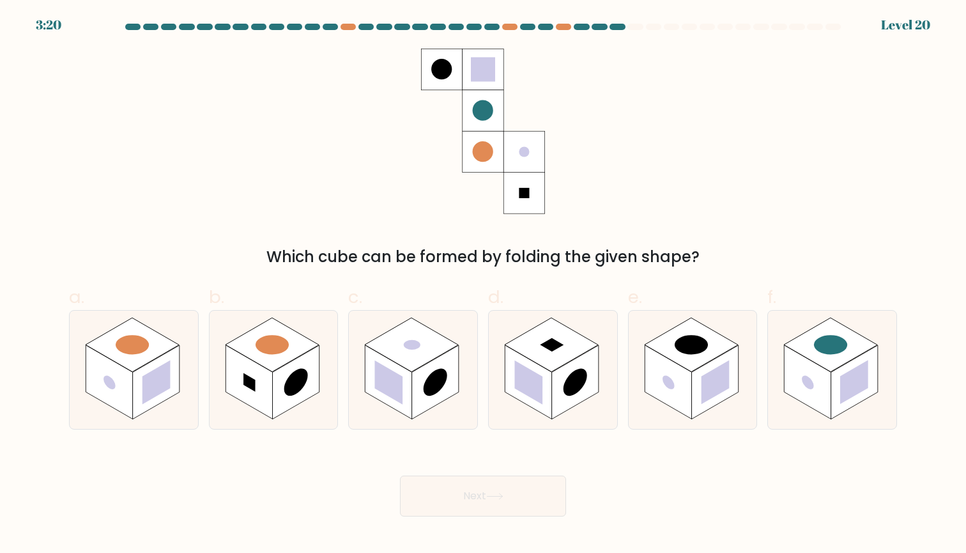
click at [727, 247] on div "Which cube can be formed by folding the given shape?" at bounding box center [483, 256] width 813 height 23
click at [305, 385] on rect at bounding box center [296, 382] width 47 height 74
click at [483, 285] on input "b." at bounding box center [483, 281] width 1 height 8
radio input "true"
click at [526, 491] on button "Next" at bounding box center [483, 495] width 166 height 41
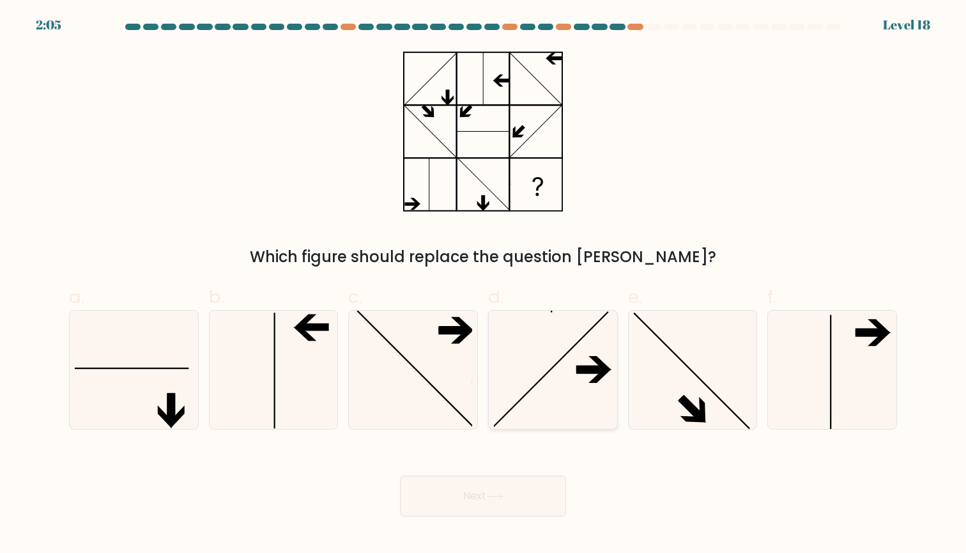
click at [567, 396] on icon at bounding box center [553, 370] width 118 height 118
click at [484, 285] on input "d." at bounding box center [483, 281] width 1 height 8
radio input "true"
click at [147, 405] on icon at bounding box center [134, 370] width 118 height 118
click at [483, 285] on input "a." at bounding box center [483, 281] width 1 height 8
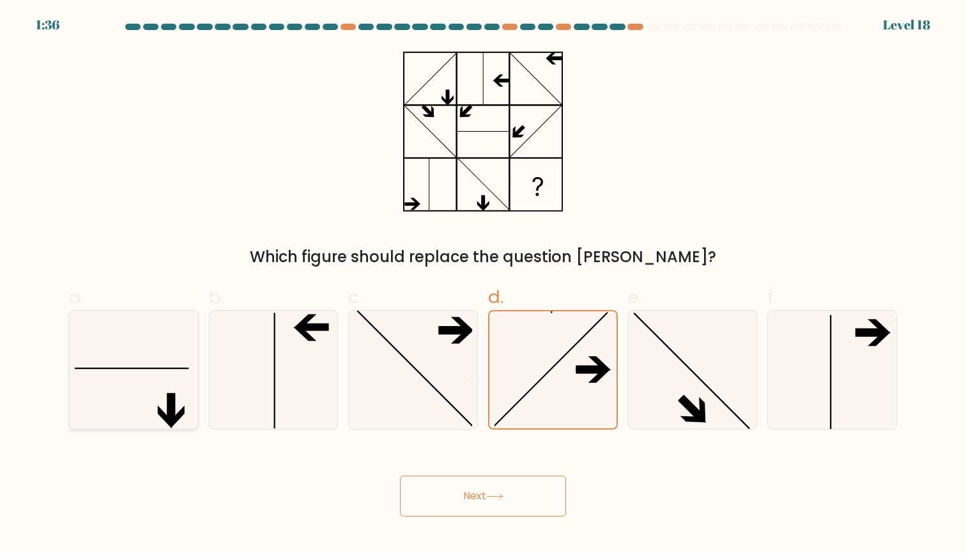
radio input "true"
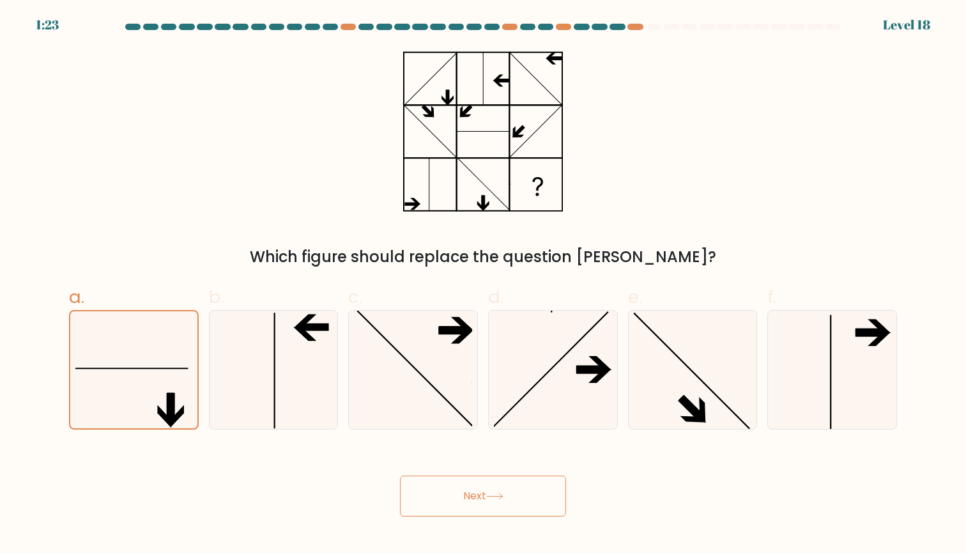
click at [520, 494] on button "Next" at bounding box center [483, 495] width 166 height 41
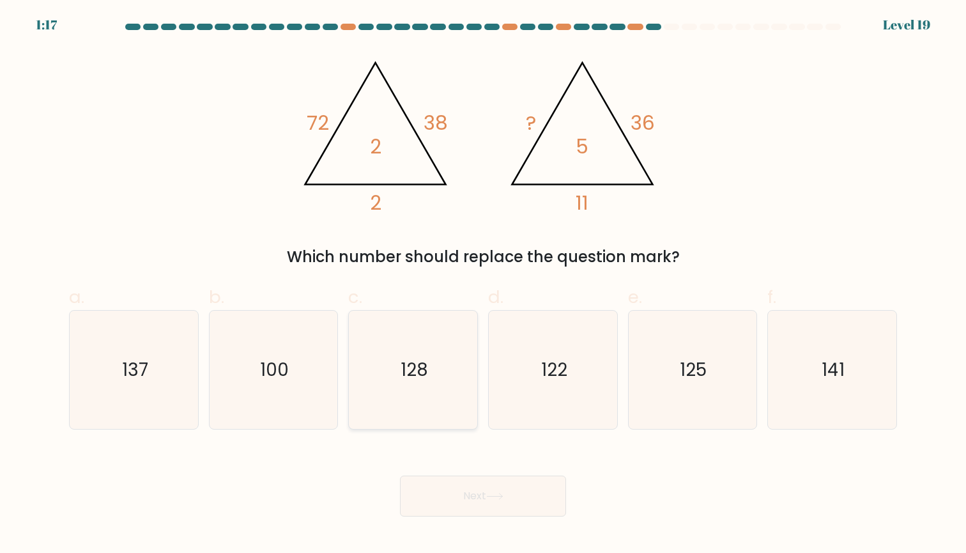
click at [402, 406] on icon "128" at bounding box center [413, 370] width 118 height 118
click at [483, 285] on input "c. 128" at bounding box center [483, 281] width 1 height 8
radio input "true"
click at [465, 500] on button "Next" at bounding box center [483, 495] width 166 height 41
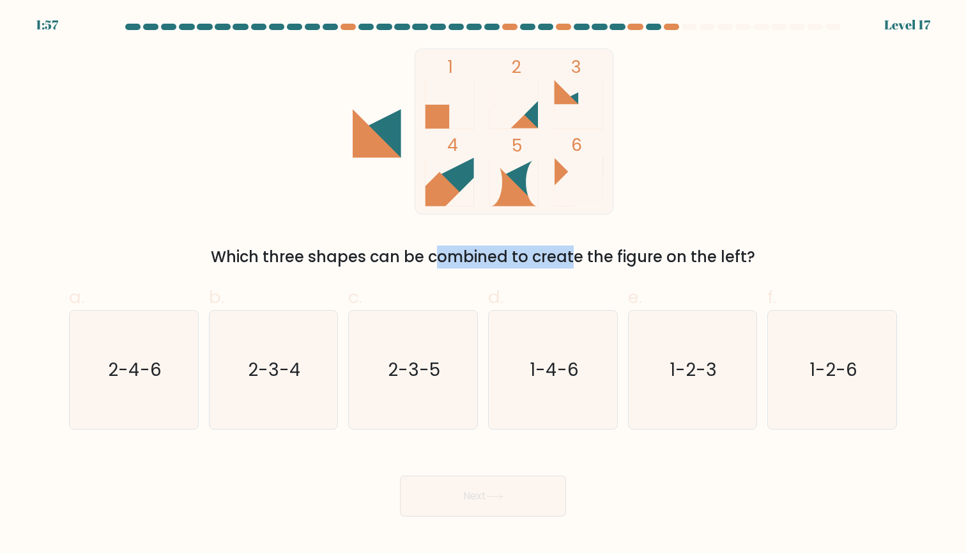
drag, startPoint x: 318, startPoint y: 258, endPoint x: 468, endPoint y: 258, distance: 150.2
click at [468, 258] on div "Which three shapes can be combined to create the figure on the left?" at bounding box center [483, 256] width 813 height 23
click at [522, 257] on div "Which three shapes can be combined to create the figure on the left?" at bounding box center [483, 256] width 813 height 23
click at [137, 376] on text "2-4-6" at bounding box center [135, 369] width 54 height 25
click at [483, 285] on input "a. 2-4-6" at bounding box center [483, 281] width 1 height 8
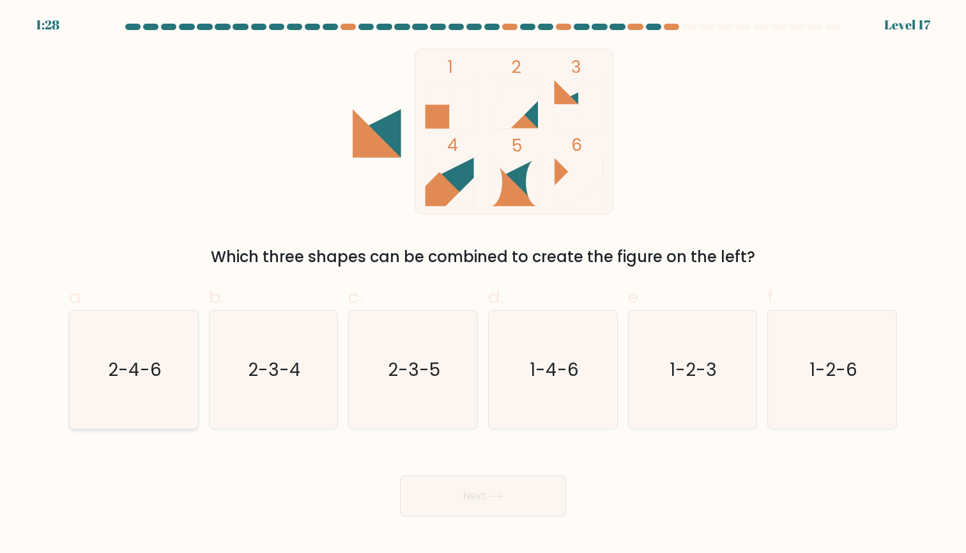
radio input "true"
click at [452, 491] on button "Next" at bounding box center [483, 495] width 166 height 41
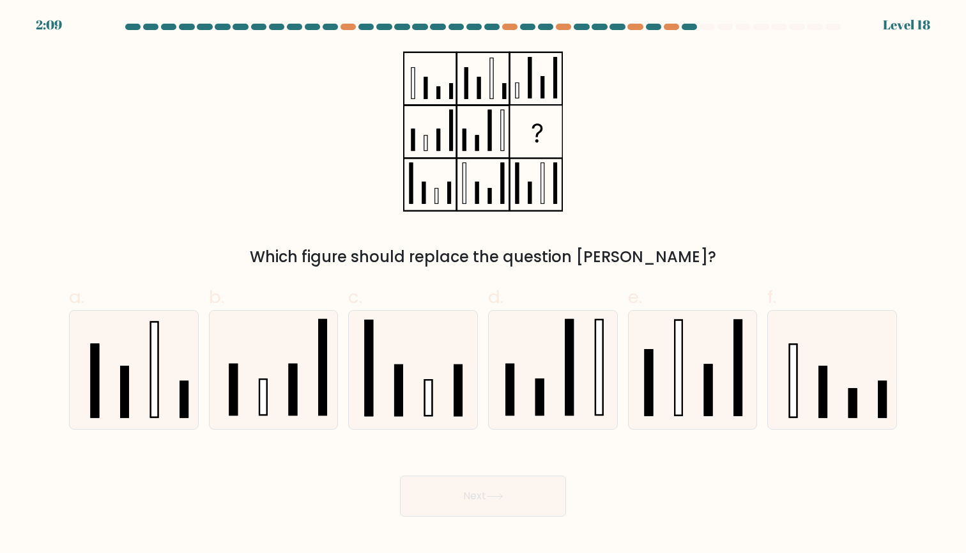
drag, startPoint x: 348, startPoint y: 256, endPoint x: 638, endPoint y: 254, distance: 290.1
click at [638, 254] on div "Which figure should replace the question mark?" at bounding box center [483, 256] width 813 height 23
click at [663, 254] on div "Which figure should replace the question mark?" at bounding box center [483, 256] width 813 height 23
drag, startPoint x: 70, startPoint y: 38, endPoint x: 44, endPoint y: 35, distance: 26.4
click at [44, 35] on form at bounding box center [483, 270] width 966 height 493
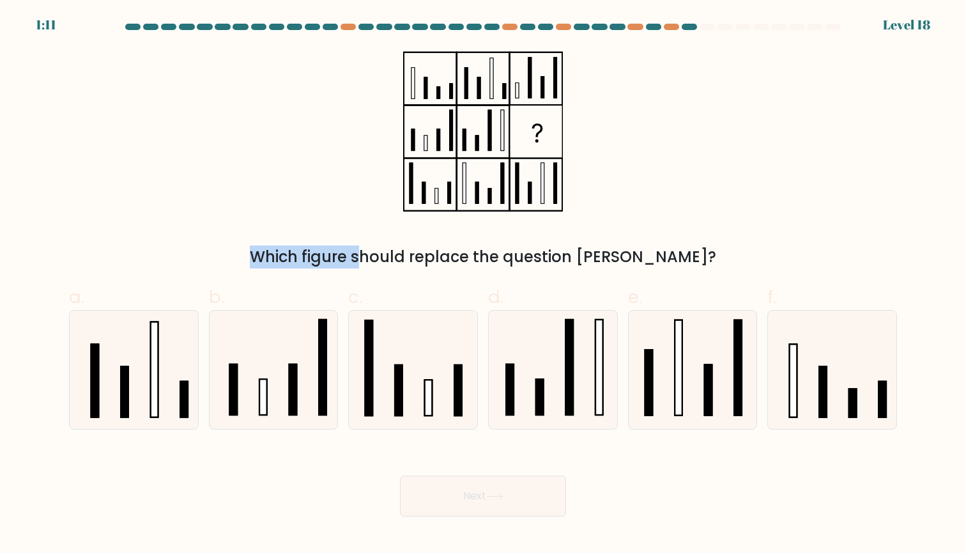
click at [378, 132] on div "Which figure should replace the question mark?" at bounding box center [482, 159] width 843 height 220
click at [718, 404] on icon at bounding box center [692, 370] width 118 height 118
click at [484, 285] on input "e." at bounding box center [483, 281] width 1 height 8
radio input "true"
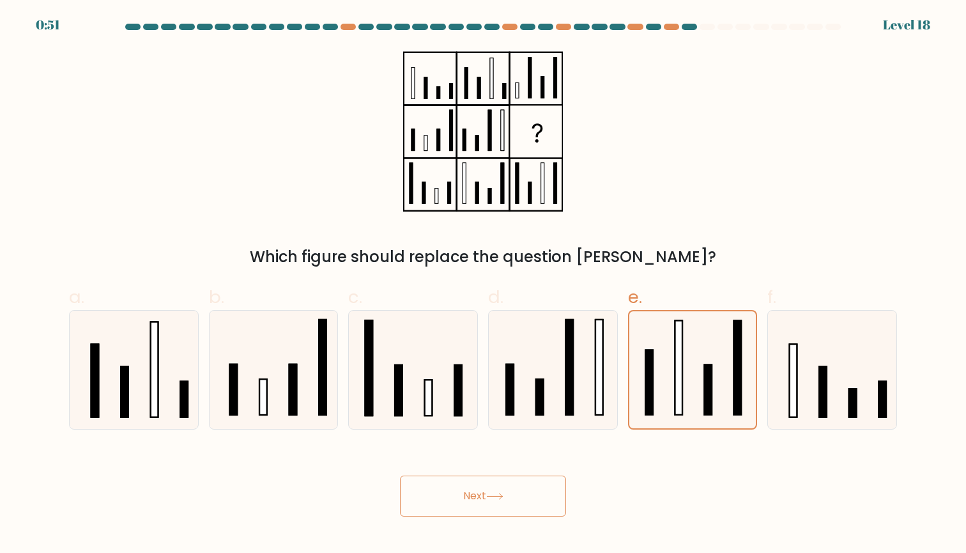
click at [496, 499] on icon at bounding box center [494, 496] width 17 height 7
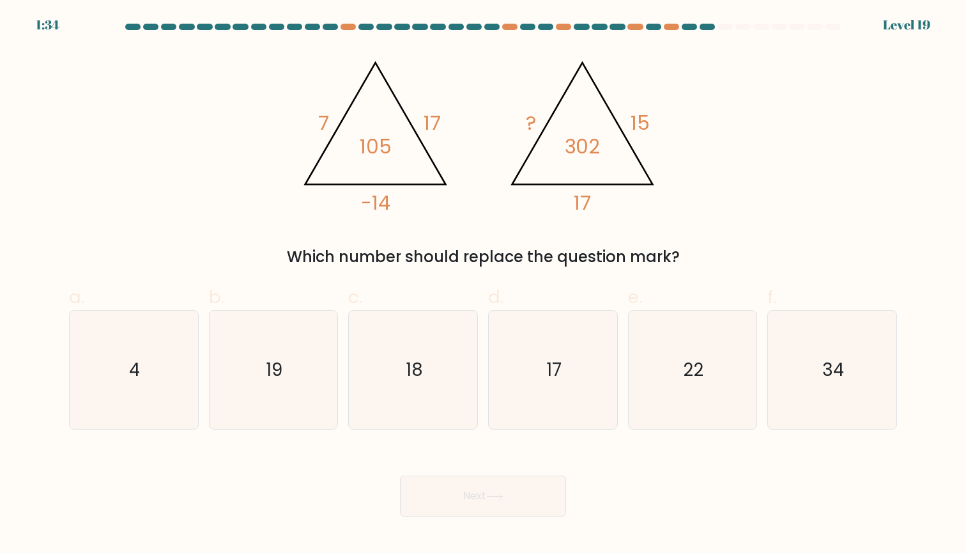
drag, startPoint x: 339, startPoint y: 253, endPoint x: 590, endPoint y: 253, distance: 251.1
click at [590, 253] on div "Which number should replace the question mark?" at bounding box center [483, 256] width 813 height 23
click at [617, 253] on div "Which number should replace the question mark?" at bounding box center [483, 256] width 813 height 23
click at [799, 397] on icon "34" at bounding box center [832, 370] width 118 height 118
click at [484, 285] on input "f. 34" at bounding box center [483, 281] width 1 height 8
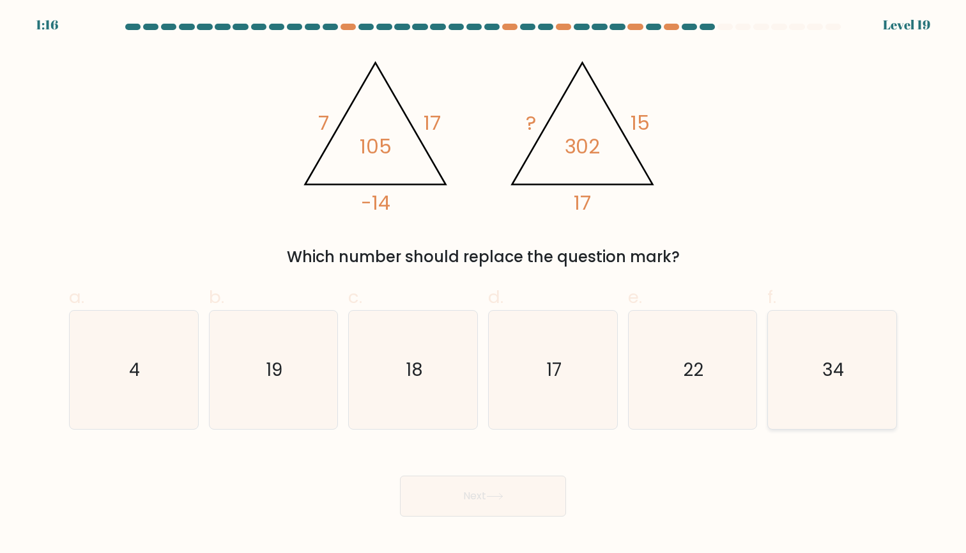
radio input "true"
click at [485, 493] on button "Next" at bounding box center [483, 495] width 166 height 41
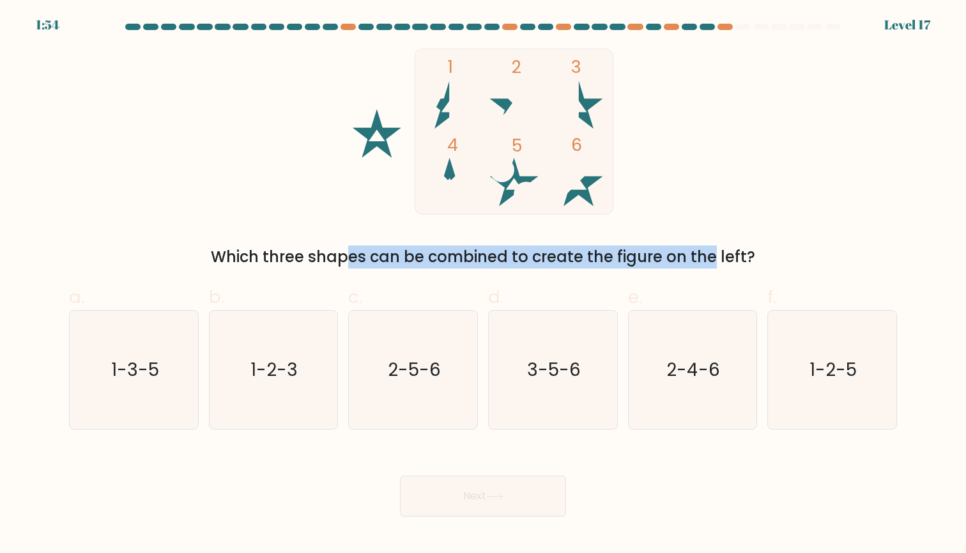
drag, startPoint x: 240, startPoint y: 253, endPoint x: 608, endPoint y: 254, distance: 368.7
click at [608, 254] on div "Which three shapes can be combined to create the figure on the left?" at bounding box center [483, 256] width 813 height 23
click at [656, 254] on div "Which three shapes can be combined to create the figure on the left?" at bounding box center [483, 256] width 813 height 23
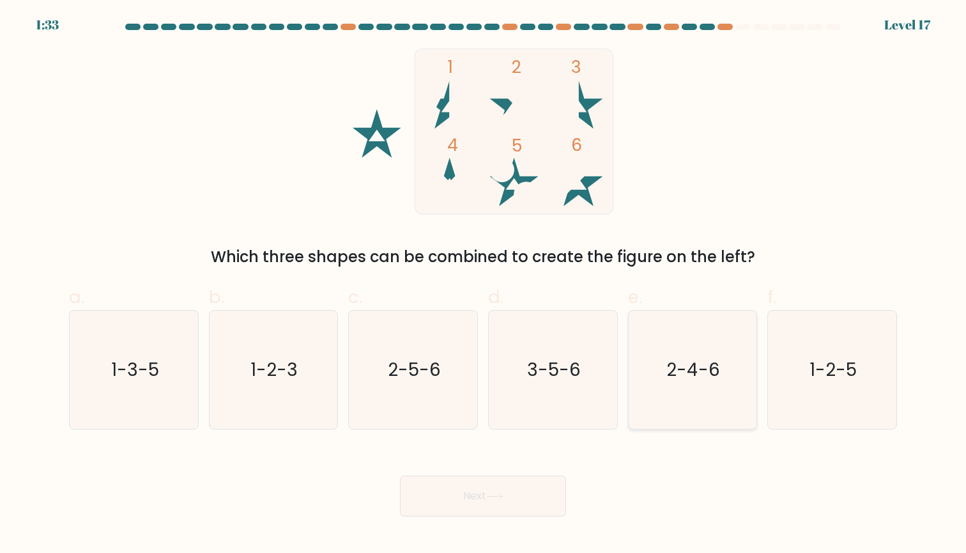
click at [702, 365] on text "2-4-6" at bounding box center [694, 369] width 54 height 25
click at [484, 285] on input "e. 2-4-6" at bounding box center [483, 281] width 1 height 8
radio input "true"
click at [496, 490] on button "Next" at bounding box center [483, 495] width 166 height 41
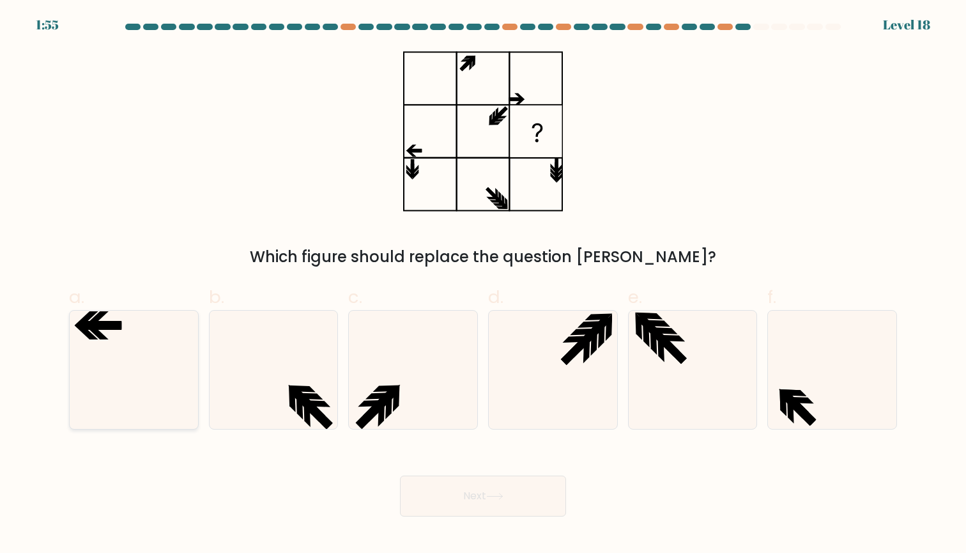
click at [150, 390] on icon at bounding box center [134, 370] width 118 height 118
click at [483, 285] on input "a." at bounding box center [483, 281] width 1 height 8
radio input "true"
click at [480, 498] on button "Next" at bounding box center [483, 495] width 166 height 41
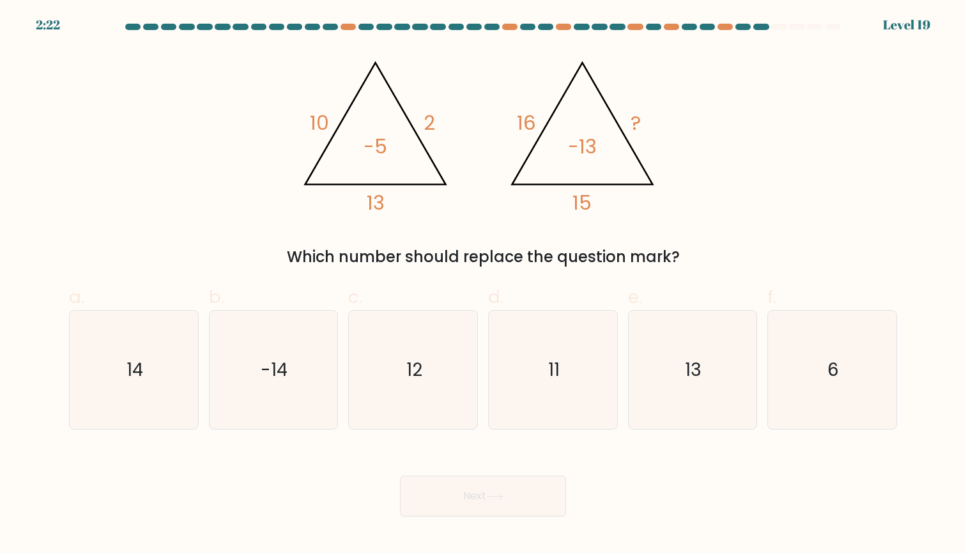
drag, startPoint x: 399, startPoint y: 256, endPoint x: 574, endPoint y: 261, distance: 175.2
click at [574, 261] on div "Which number should replace the question mark?" at bounding box center [483, 256] width 813 height 23
click at [645, 261] on div "Which number should replace the question mark?" at bounding box center [483, 256] width 813 height 23
drag, startPoint x: 355, startPoint y: 258, endPoint x: 527, endPoint y: 258, distance: 171.9
click at [527, 258] on div "Which number should replace the question mark?" at bounding box center [483, 256] width 813 height 23
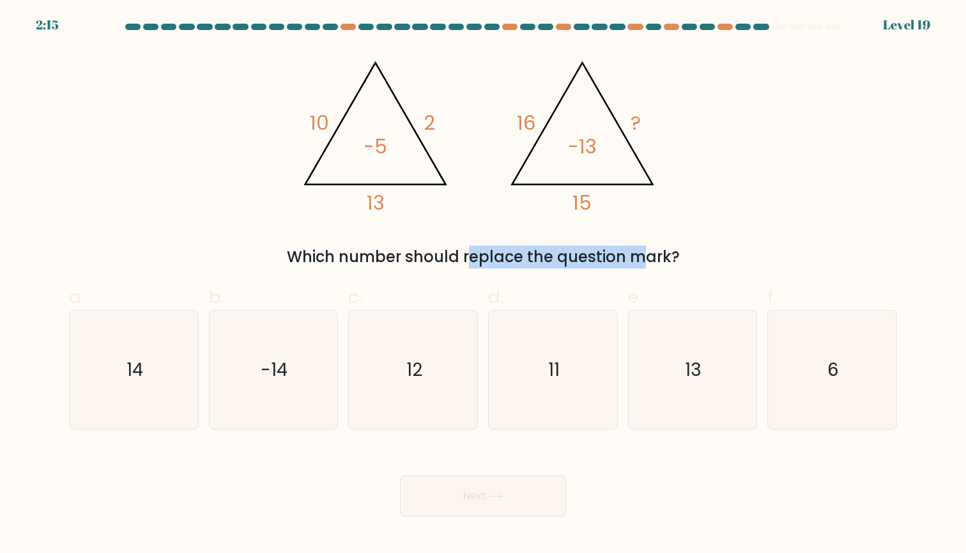
click at [569, 258] on div "Which number should replace the question mark?" at bounding box center [483, 256] width 813 height 23
drag, startPoint x: 316, startPoint y: 119, endPoint x: 412, endPoint y: 120, distance: 96.5
click at [412, 120] on icon "@import url('https://fonts.googleapis.com/css?family=Abril+Fatface:400,100,100i…" at bounding box center [483, 132] width 381 height 166
click at [440, 122] on icon "@import url('https://fonts.googleapis.com/css?family=Abril+Fatface:400,100,100i…" at bounding box center [483, 132] width 381 height 166
click at [173, 380] on icon "14" at bounding box center [134, 370] width 118 height 118
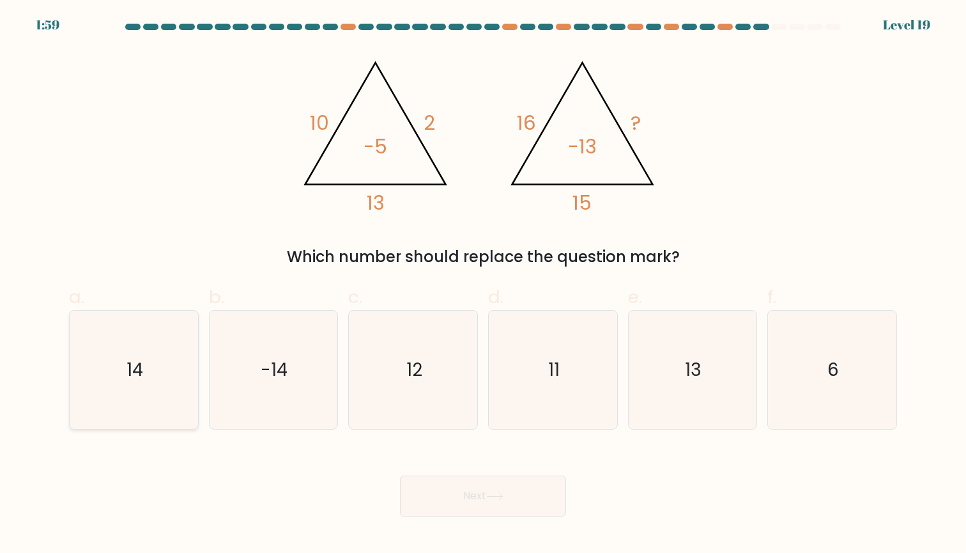
click at [483, 285] on input "a. 14" at bounding box center [483, 281] width 1 height 8
radio input "true"
click at [498, 497] on icon at bounding box center [494, 496] width 17 height 7
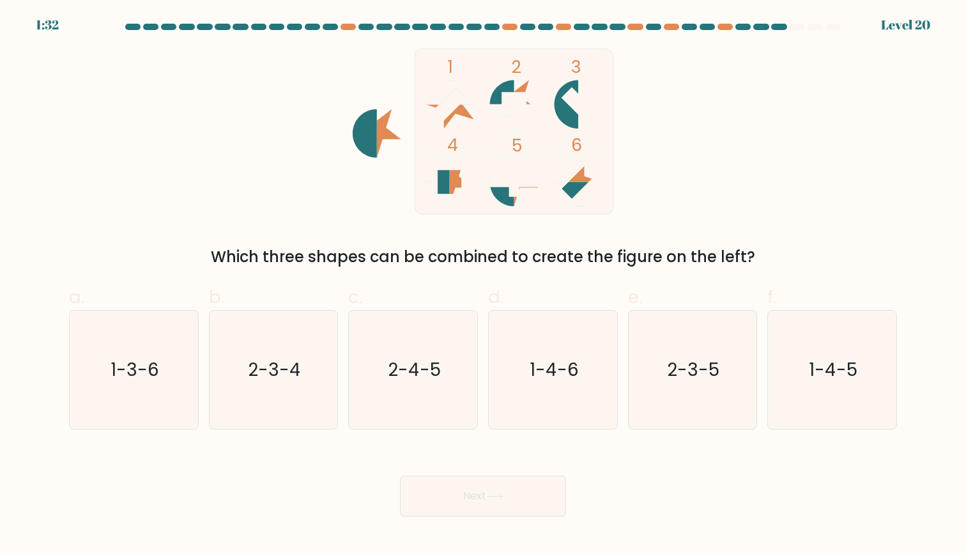
click at [498, 497] on icon at bounding box center [494, 496] width 17 height 7
click at [739, 191] on div "1 2 3 4 5 6 Which three shapes can be combined to create the figure on the left?" at bounding box center [482, 159] width 843 height 220
drag, startPoint x: 300, startPoint y: 257, endPoint x: 513, endPoint y: 257, distance: 212.8
click at [513, 257] on div "Which three shapes can be combined to create the figure on the left?" at bounding box center [483, 256] width 813 height 23
click at [572, 259] on div "Which three shapes can be combined to create the figure on the left?" at bounding box center [483, 256] width 813 height 23
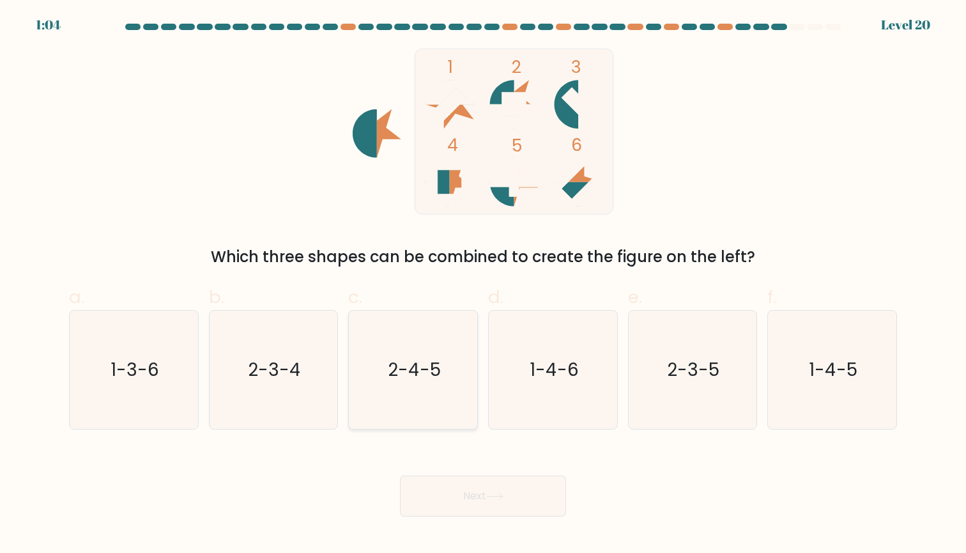
click at [426, 371] on text "2-4-5" at bounding box center [414, 369] width 53 height 25
click at [483, 285] on input "c. 2-4-5" at bounding box center [483, 281] width 1 height 8
radio input "true"
click at [514, 487] on button "Next" at bounding box center [483, 495] width 166 height 41
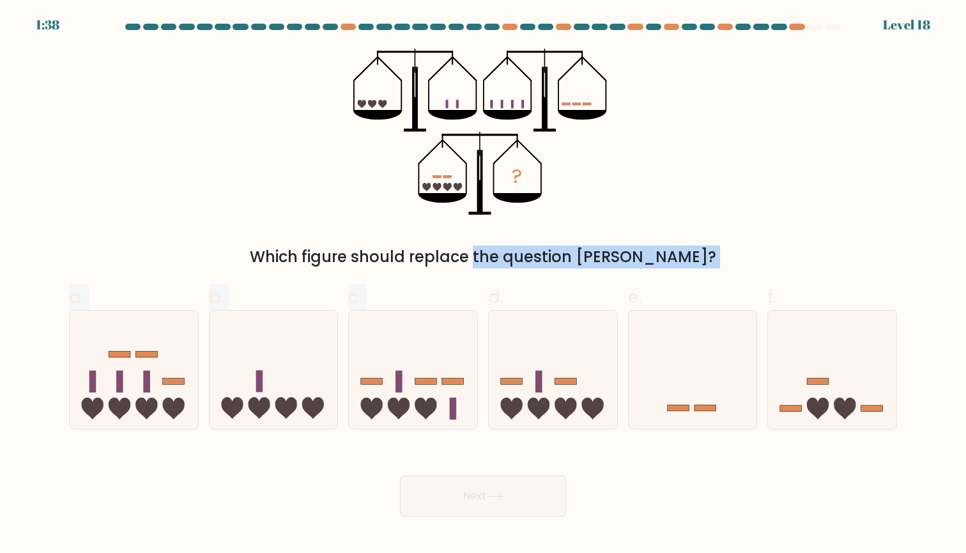
drag, startPoint x: 404, startPoint y: 258, endPoint x: 617, endPoint y: 275, distance: 213.5
click at [618, 273] on form at bounding box center [483, 270] width 966 height 493
click at [670, 228] on div "? Which figure should replace the question mark?" at bounding box center [482, 159] width 843 height 220
drag, startPoint x: 452, startPoint y: 249, endPoint x: 579, endPoint y: 249, distance: 127.2
click at [579, 249] on div "Which figure should replace the question mark?" at bounding box center [483, 256] width 813 height 23
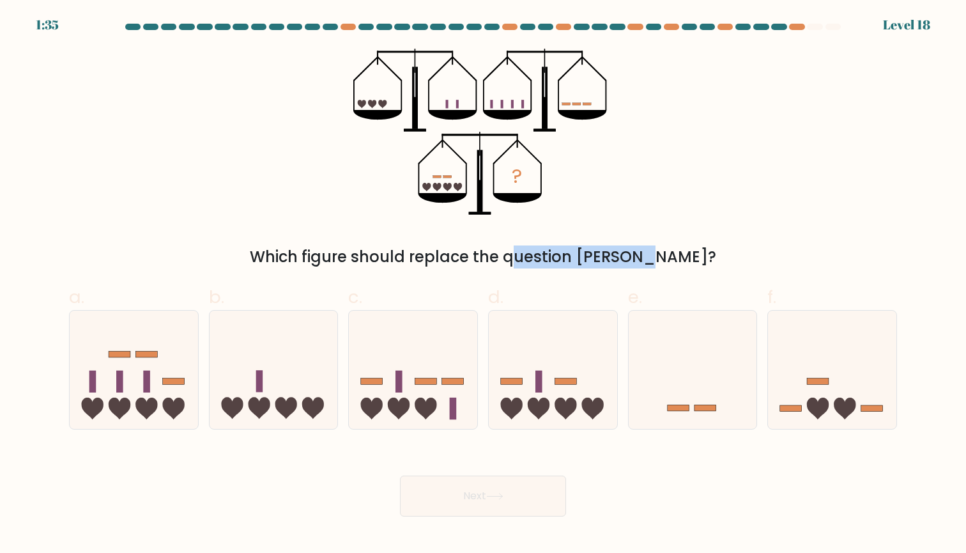
click at [643, 234] on div "? Which figure should replace the question mark?" at bounding box center [482, 159] width 843 height 220
click at [302, 390] on icon at bounding box center [274, 369] width 128 height 106
click at [483, 285] on input "b." at bounding box center [483, 281] width 1 height 8
radio input "true"
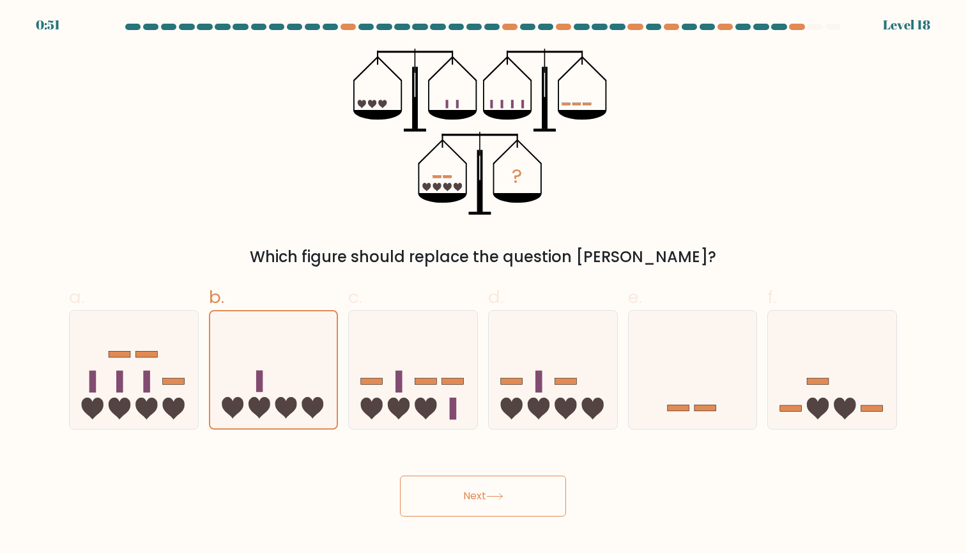
click at [469, 500] on button "Next" at bounding box center [483, 495] width 166 height 41
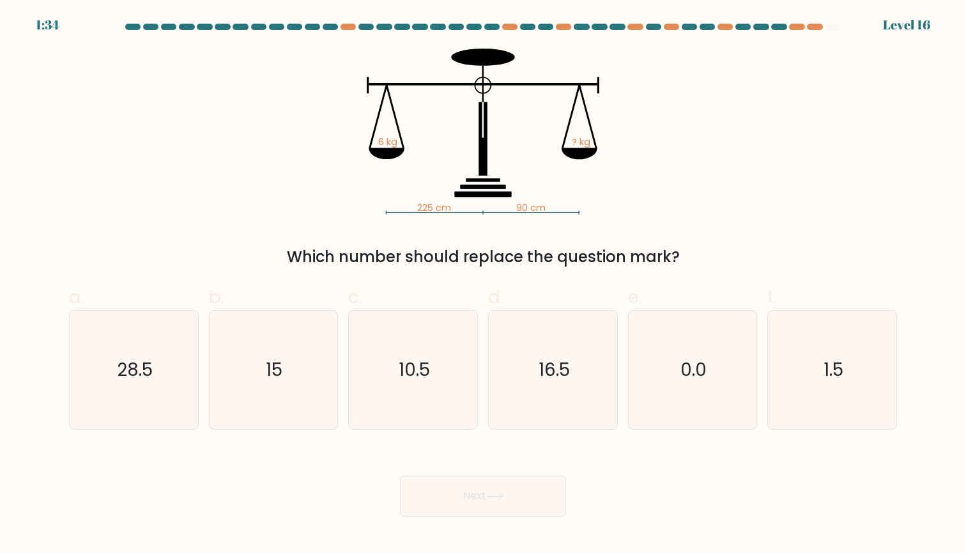
drag, startPoint x: 387, startPoint y: 259, endPoint x: 626, endPoint y: 259, distance: 239.6
click at [626, 259] on div "Which number should replace the question mark?" at bounding box center [483, 256] width 813 height 23
click at [705, 258] on div "Which number should replace the question mark?" at bounding box center [483, 256] width 813 height 23
drag, startPoint x: 500, startPoint y: 263, endPoint x: 645, endPoint y: 263, distance: 145.1
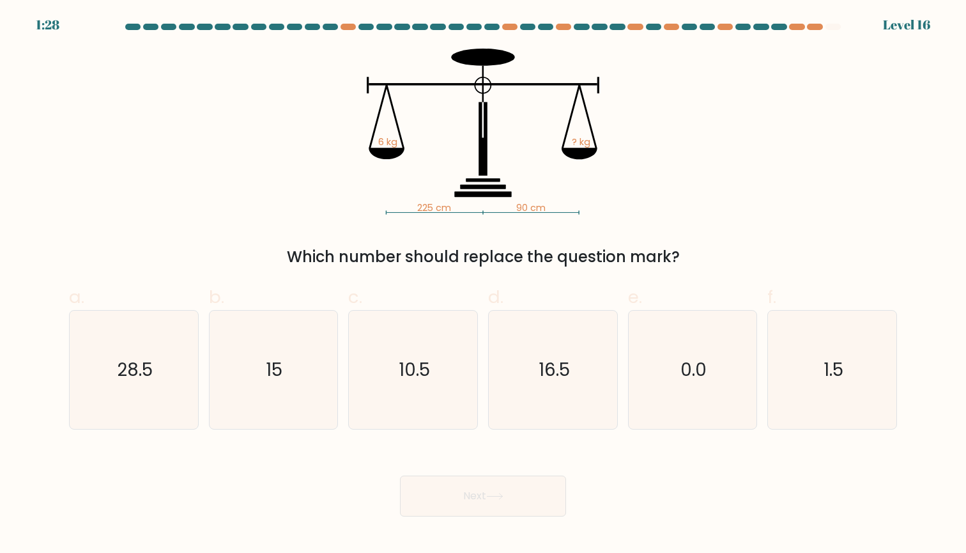
click at [645, 263] on div "Which number should replace the question mark?" at bounding box center [483, 256] width 813 height 23
click at [663, 262] on div "Which number should replace the question mark?" at bounding box center [483, 256] width 813 height 23
drag, startPoint x: 371, startPoint y: 144, endPoint x: 439, endPoint y: 143, distance: 68.4
click at [440, 143] on icon "225 cm 90 cm 6 kg ? kg" at bounding box center [482, 132] width 383 height 166
click at [535, 151] on icon "225 cm 90 cm 6 kg ? kg" at bounding box center [482, 132] width 383 height 166
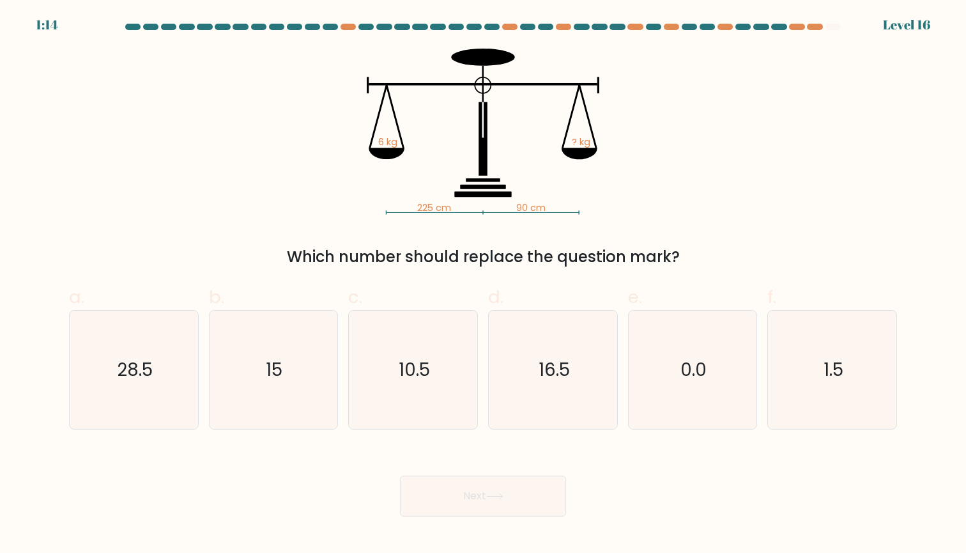
drag, startPoint x: 408, startPoint y: 204, endPoint x: 452, endPoint y: 202, distance: 44.2
click at [452, 202] on icon "225 cm 90 cm 6 kg ? kg" at bounding box center [482, 132] width 383 height 166
click at [477, 212] on icon "225 cm 90 cm 6 kg ? kg" at bounding box center [482, 132] width 383 height 166
drag, startPoint x: 410, startPoint y: 252, endPoint x: 687, endPoint y: 252, distance: 277.3
click at [687, 252] on div "Which number should replace the question mark?" at bounding box center [483, 256] width 813 height 23
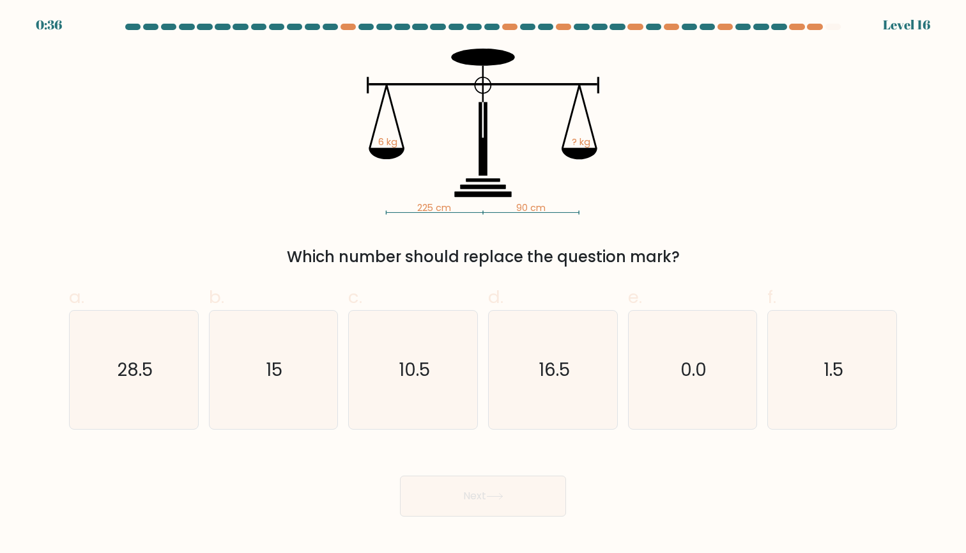
click at [758, 240] on div "225 cm 90 cm 6 kg ? kg Which number should replace the question mark?" at bounding box center [482, 159] width 843 height 220
drag, startPoint x: 397, startPoint y: 250, endPoint x: 606, endPoint y: 257, distance: 209.7
click at [606, 257] on div "Which number should replace the question mark?" at bounding box center [483, 256] width 813 height 23
click at [631, 254] on div "Which number should replace the question mark?" at bounding box center [483, 256] width 813 height 23
click at [299, 381] on icon "15" at bounding box center [273, 370] width 118 height 118
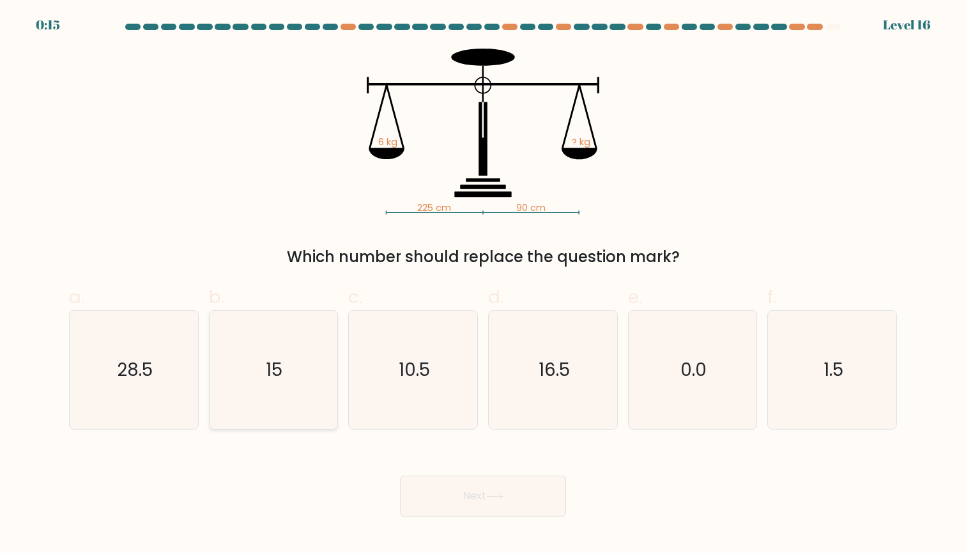
click at [483, 285] on input "b. 15" at bounding box center [483, 281] width 1 height 8
radio input "true"
click at [467, 489] on button "Next" at bounding box center [483, 495] width 166 height 41
click at [531, 491] on button "Next" at bounding box center [483, 495] width 166 height 41
click at [443, 379] on icon "10.5" at bounding box center [413, 370] width 118 height 118
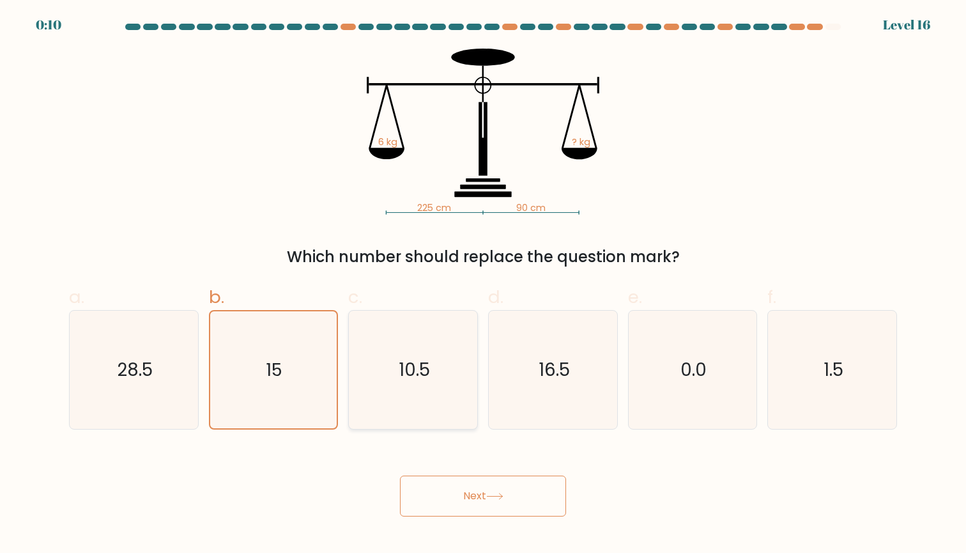
click at [483, 285] on input "c. 10.5" at bounding box center [483, 281] width 1 height 8
radio input "true"
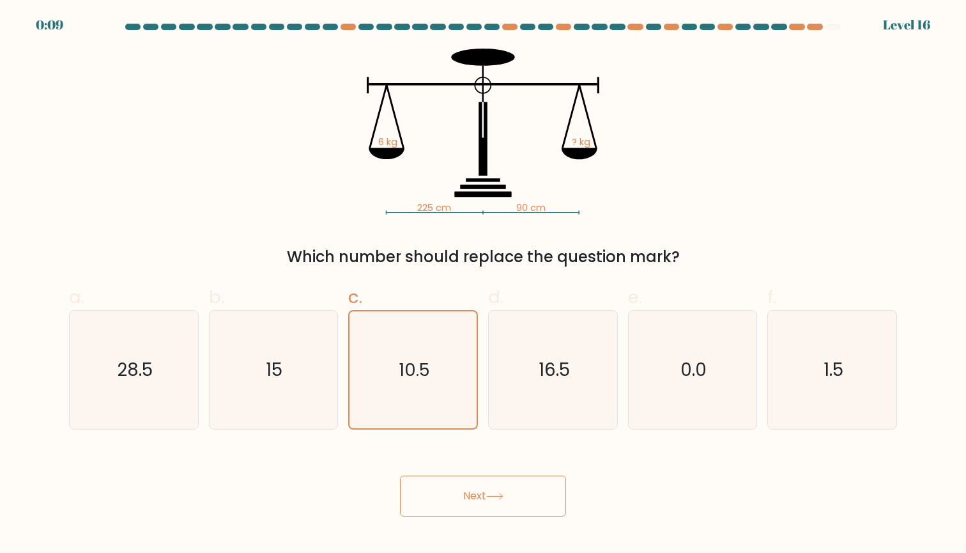
click at [473, 483] on button "Next" at bounding box center [483, 495] width 166 height 41
click at [532, 397] on icon "16.5" at bounding box center [553, 370] width 118 height 118
click at [484, 285] on input "d. 16.5" at bounding box center [483, 281] width 1 height 8
radio input "true"
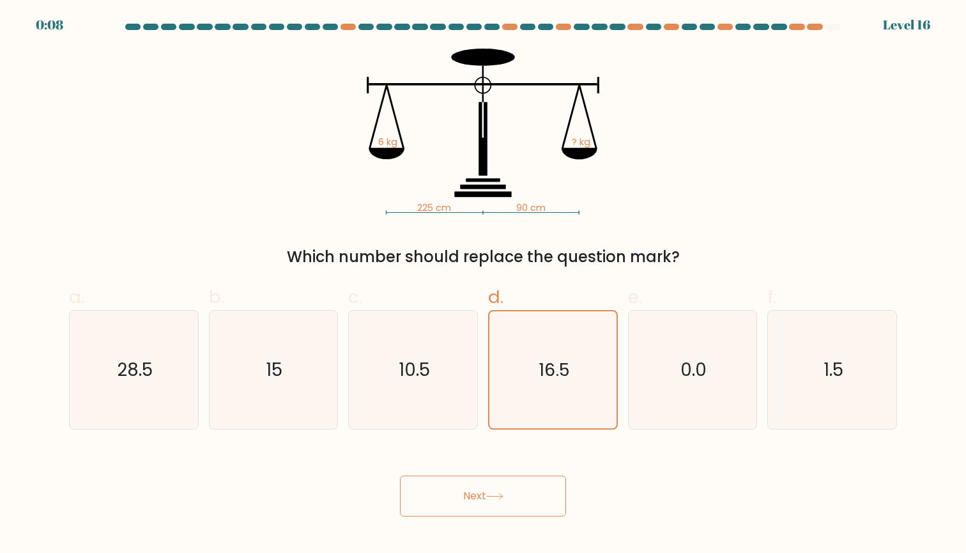
click at [507, 509] on button "Next" at bounding box center [483, 495] width 166 height 41
click at [656, 401] on icon "0.0" at bounding box center [692, 370] width 118 height 118
click at [484, 285] on input "e. 0.0" at bounding box center [483, 281] width 1 height 8
radio input "true"
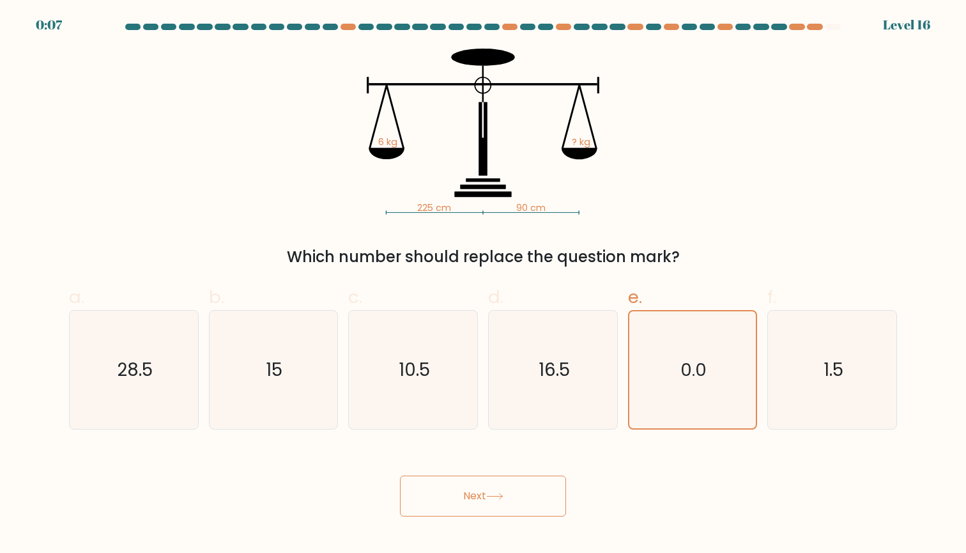
click at [557, 501] on button "Next" at bounding box center [483, 495] width 166 height 41
click at [765, 417] on div "f. 1.5" at bounding box center [832, 357] width 140 height 146
click at [779, 403] on icon "1.5" at bounding box center [832, 370] width 118 height 118
click at [484, 285] on input "f. 1.5" at bounding box center [483, 281] width 1 height 8
radio input "true"
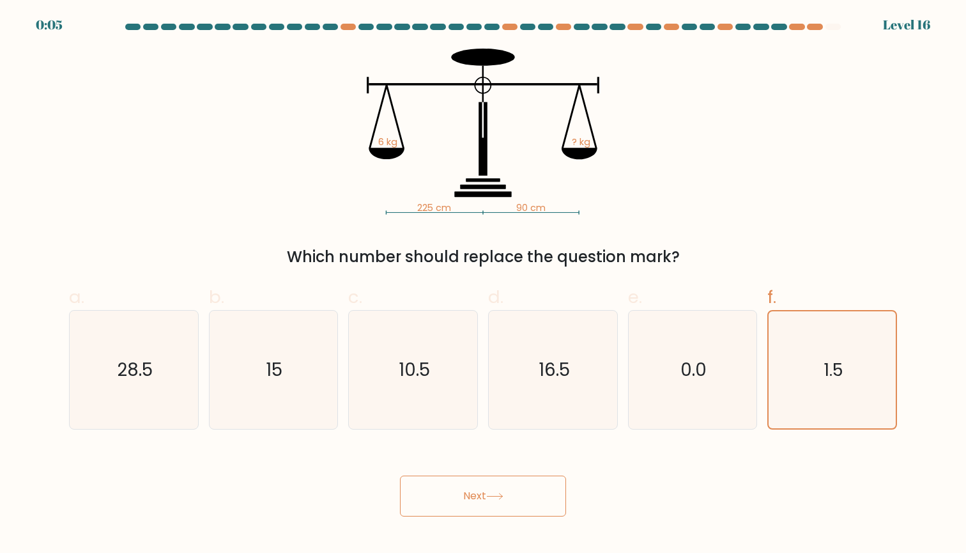
click at [539, 507] on button "Next" at bounding box center [483, 495] width 166 height 41
click at [130, 366] on text "28.5" at bounding box center [135, 369] width 36 height 25
click at [483, 285] on input "a. 28.5" at bounding box center [483, 281] width 1 height 8
radio input "true"
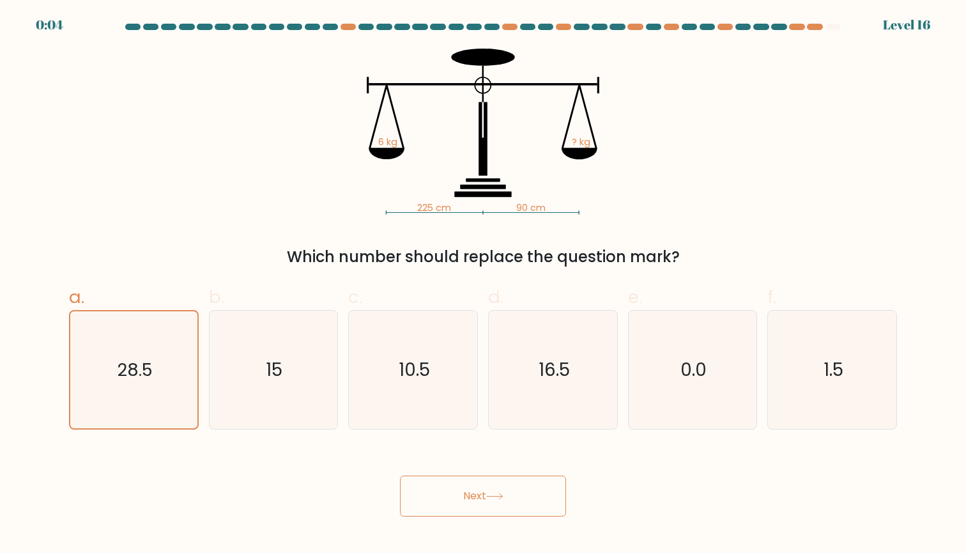
click at [516, 499] on button "Next" at bounding box center [483, 495] width 166 height 41
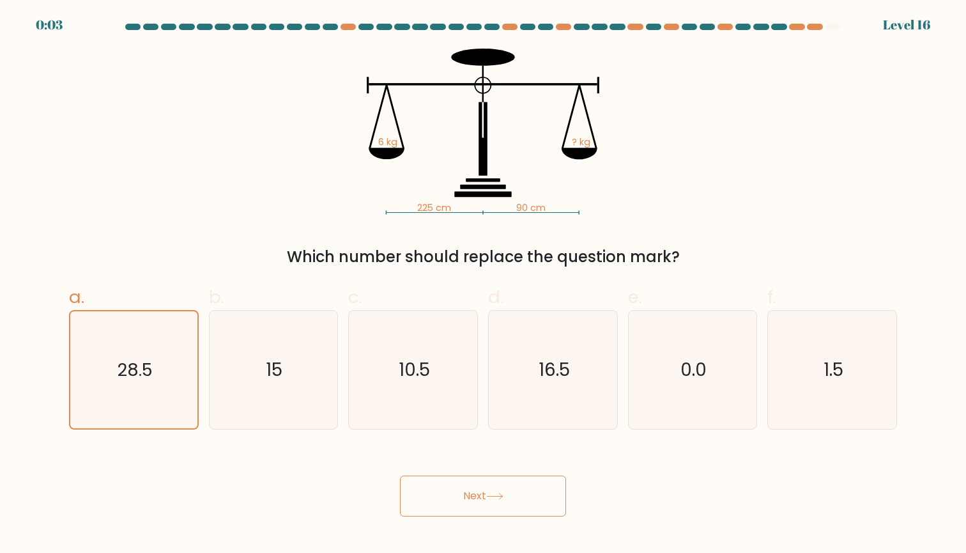
click at [516, 499] on button "Next" at bounding box center [483, 495] width 166 height 41
click at [295, 394] on icon "15" at bounding box center [273, 370] width 118 height 118
click at [483, 285] on input "b. 15" at bounding box center [483, 281] width 1 height 8
radio input "true"
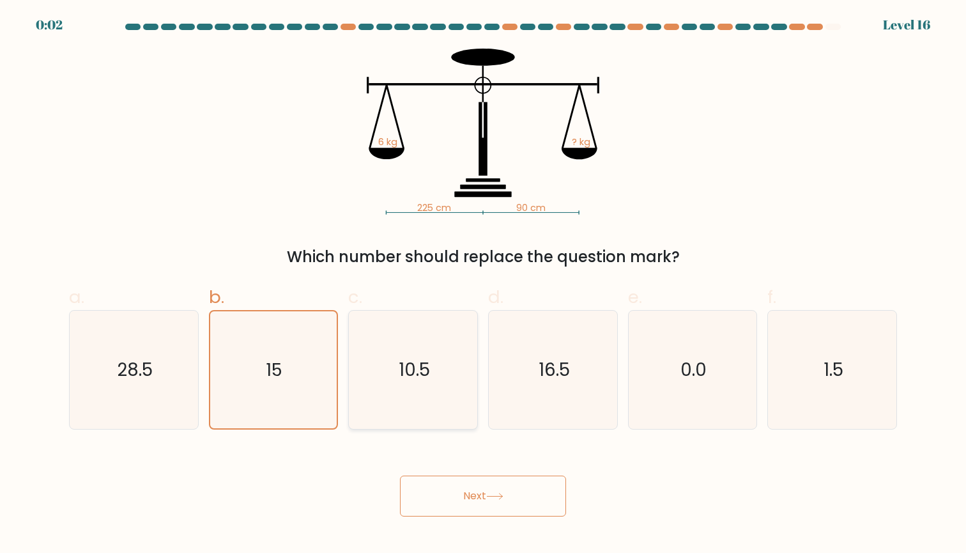
click at [415, 397] on icon "10.5" at bounding box center [413, 370] width 118 height 118
click at [483, 285] on input "c. 10.5" at bounding box center [483, 281] width 1 height 8
radio input "true"
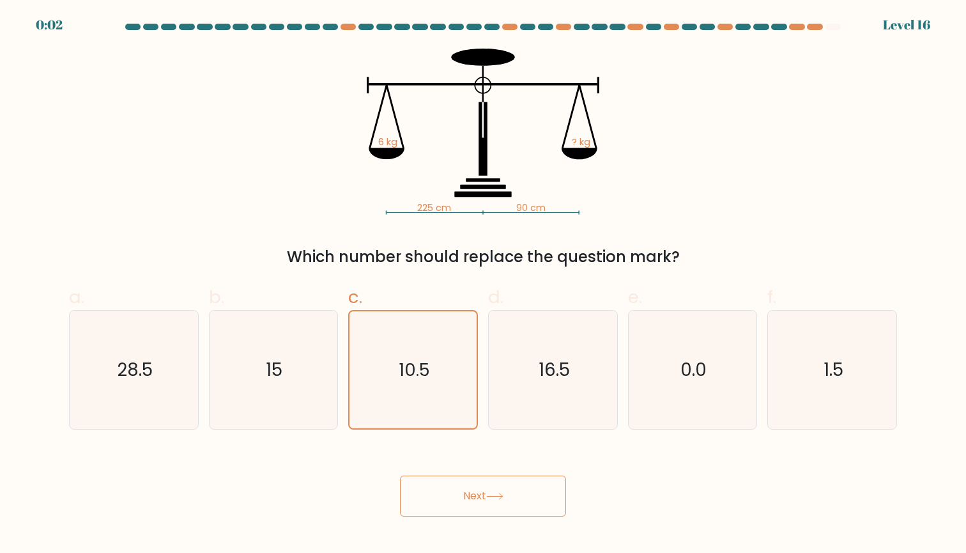
click at [484, 475] on button "Next" at bounding box center [483, 495] width 166 height 41
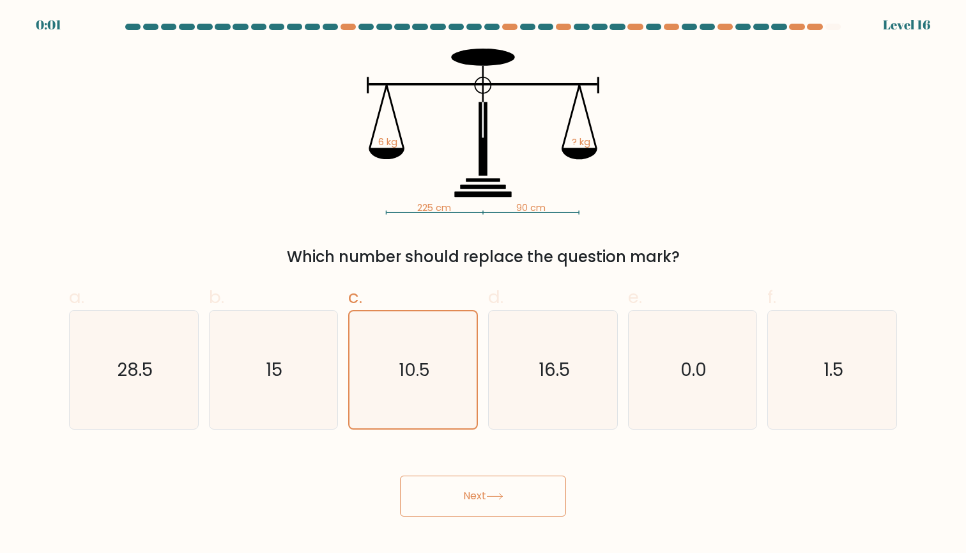
click at [484, 475] on button "Next" at bounding box center [483, 495] width 166 height 41
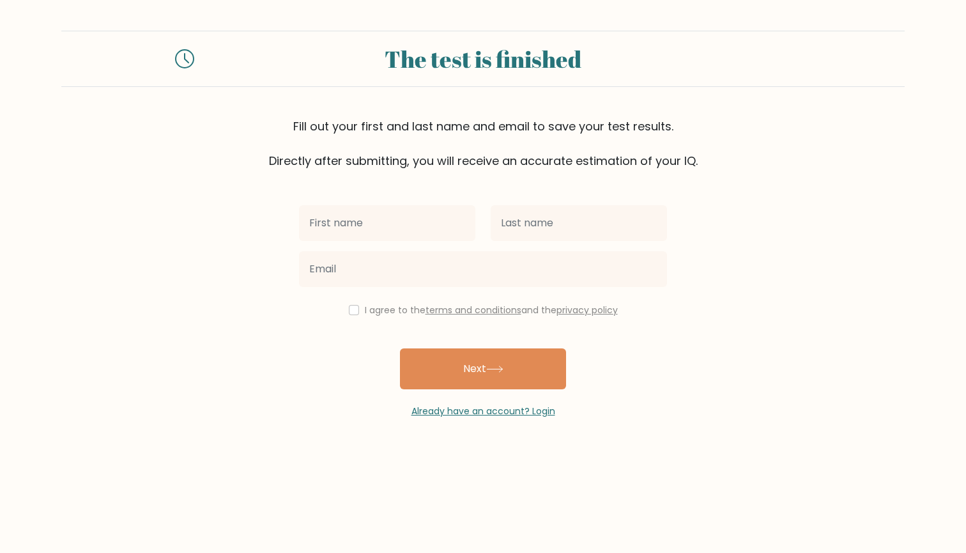
drag, startPoint x: 470, startPoint y: 129, endPoint x: 517, endPoint y: 165, distance: 58.8
click at [517, 165] on div "Fill out your first and last name and email to save your test results. Directly…" at bounding box center [482, 144] width 843 height 52
click at [590, 157] on div "Fill out your first and last name and email to save your test results. Directly…" at bounding box center [482, 144] width 843 height 52
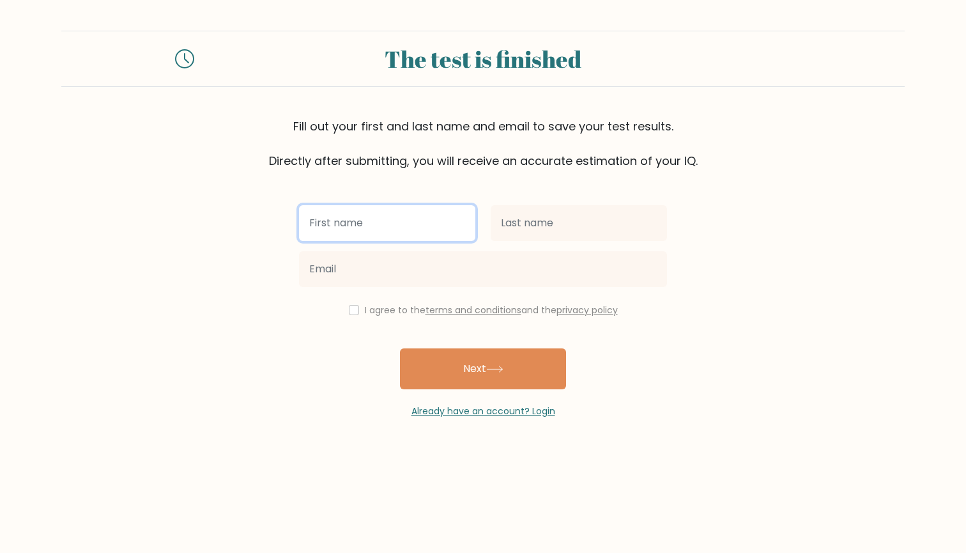
click at [413, 229] on input "text" at bounding box center [387, 223] width 176 height 36
